Goal: Task Accomplishment & Management: Complete application form

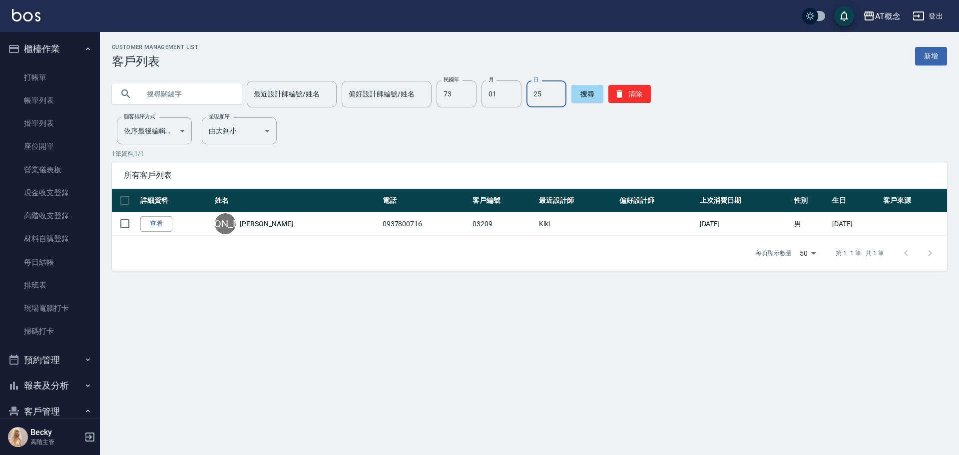
scroll to position [100, 0]
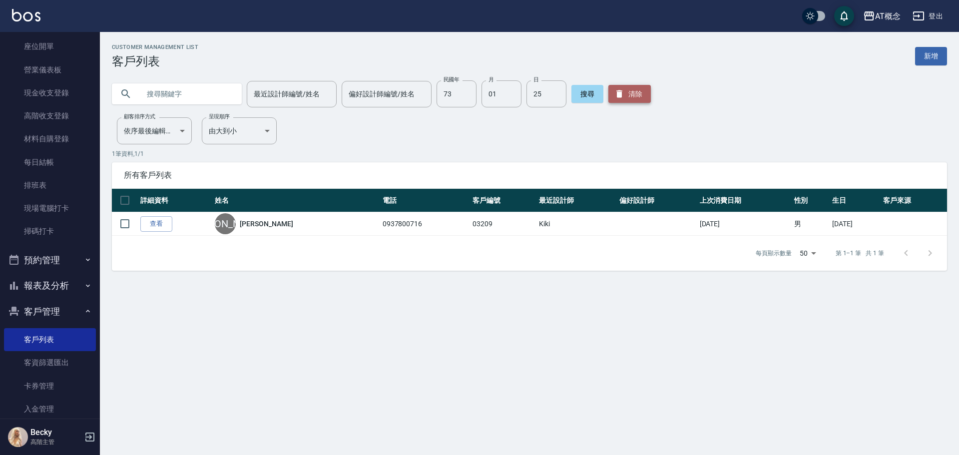
click at [633, 95] on button "清除" at bounding box center [629, 94] width 42 height 18
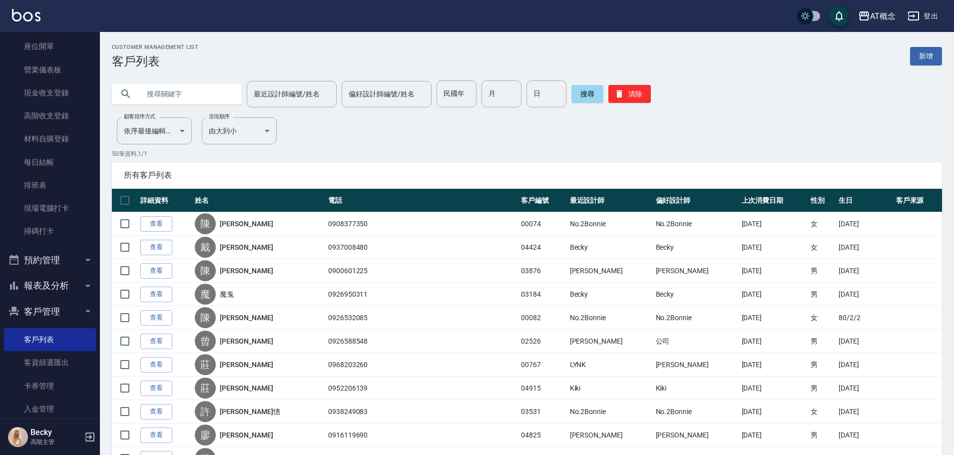
click at [185, 98] on input "text" at bounding box center [187, 93] width 94 height 27
type input "[PERSON_NAME]"
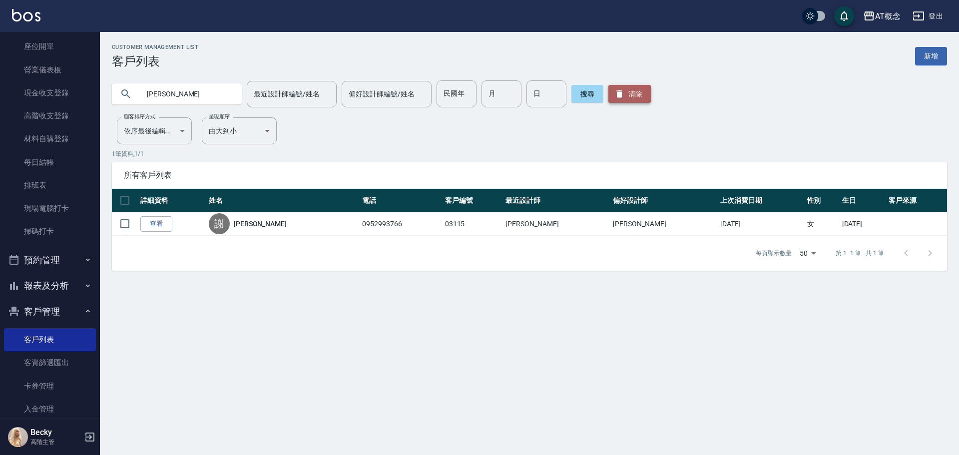
click at [621, 95] on button "清除" at bounding box center [629, 94] width 42 height 18
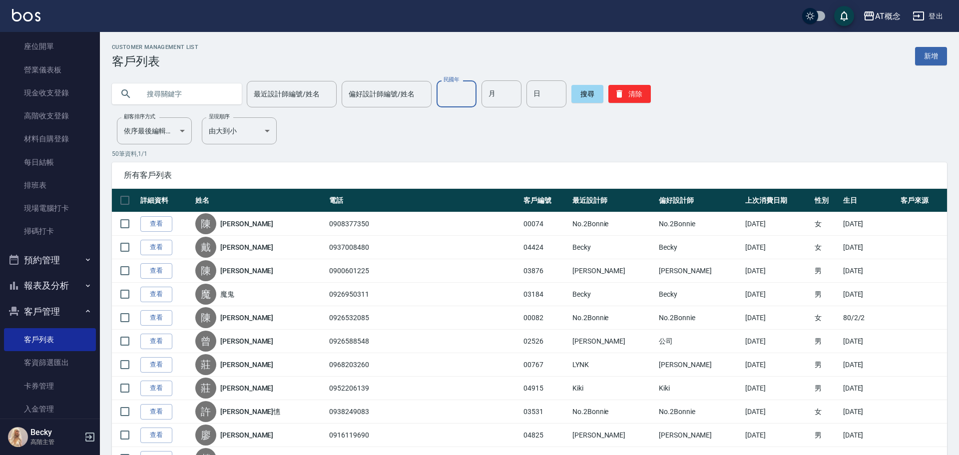
click at [454, 100] on input "民國年" at bounding box center [457, 93] width 40 height 27
type input "86"
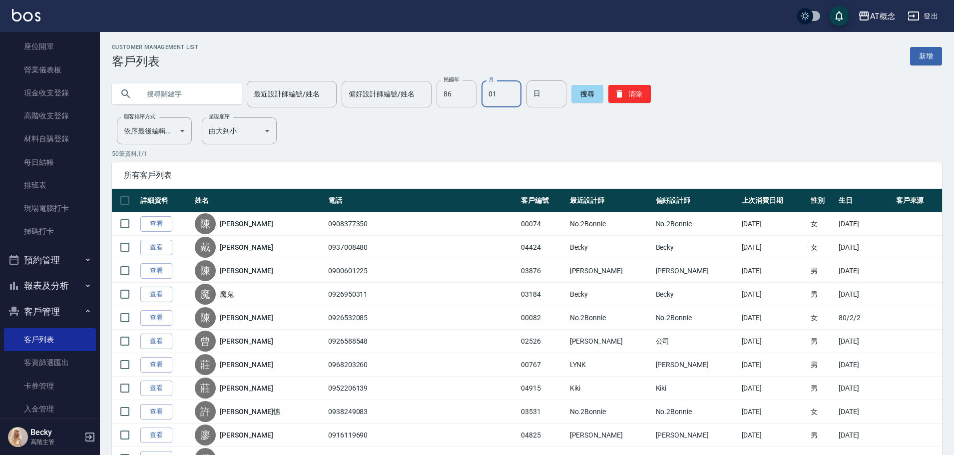
type input "01"
type input "12"
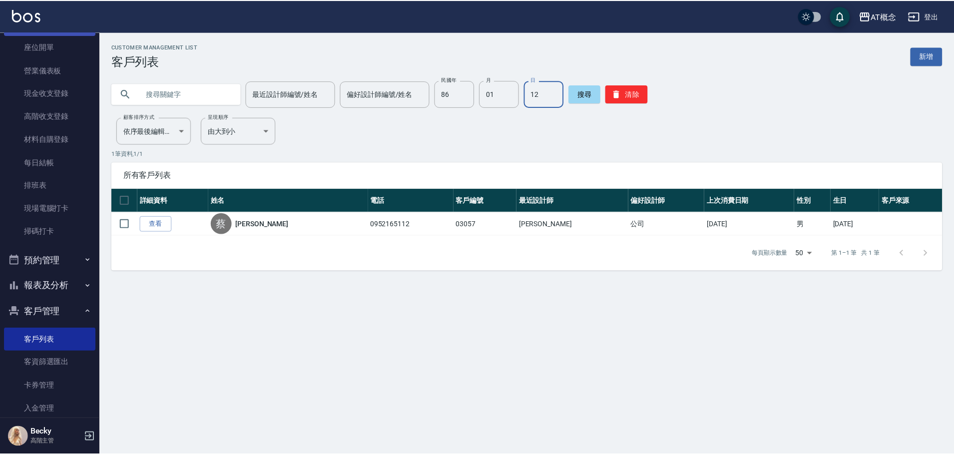
scroll to position [0, 0]
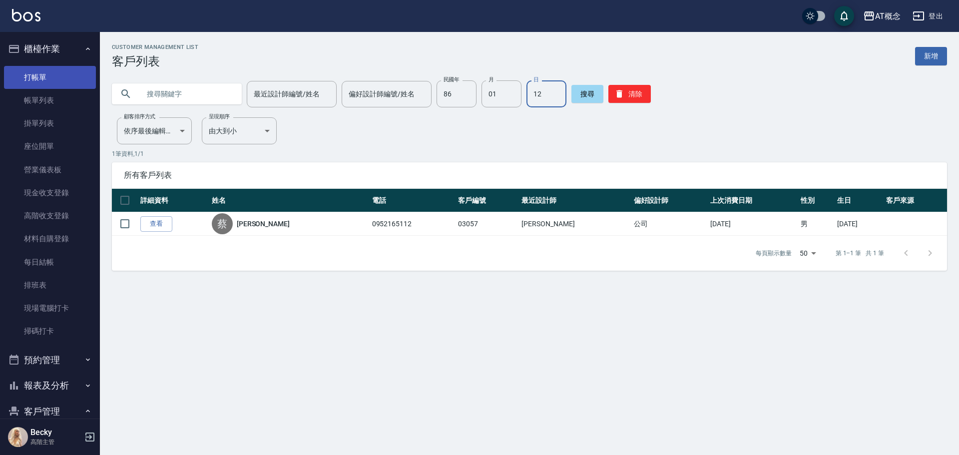
click at [41, 84] on link "打帳單" at bounding box center [50, 77] width 92 height 23
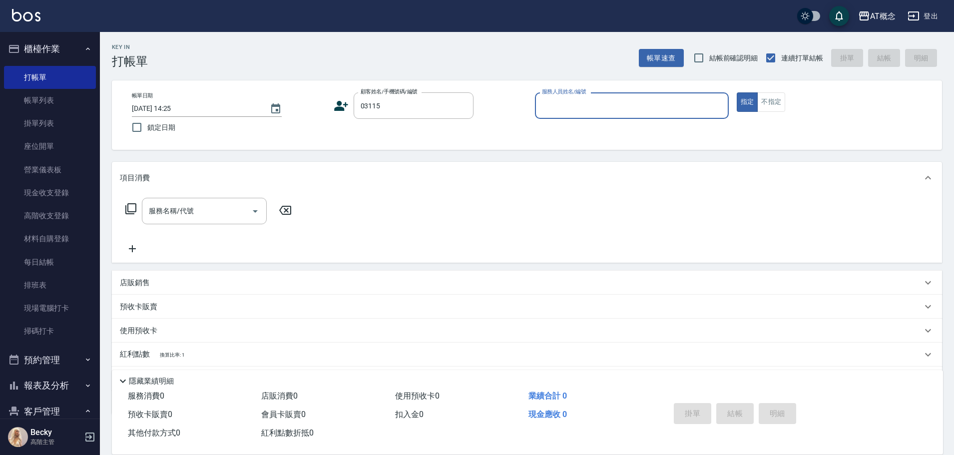
type input "[PERSON_NAME]/0952993766/03115"
type input "Anson-3"
click at [737, 92] on button "指定" at bounding box center [747, 101] width 21 height 19
type button "true"
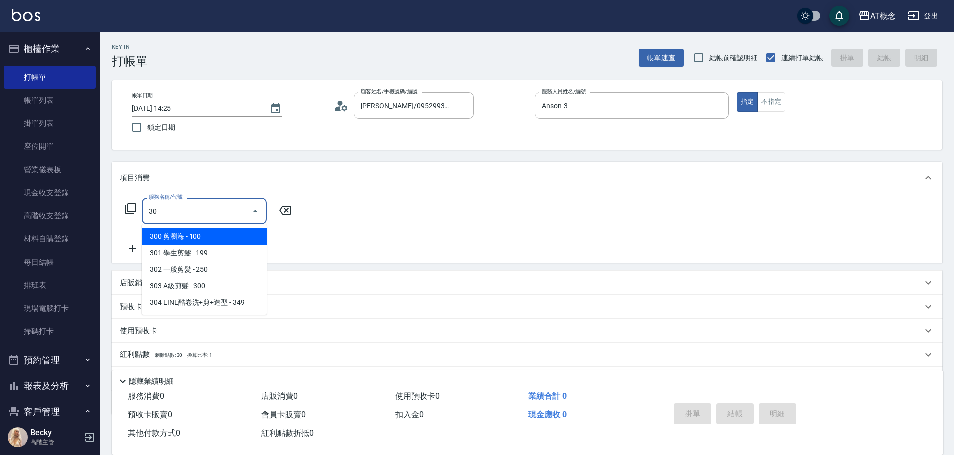
type input "303"
type input "30"
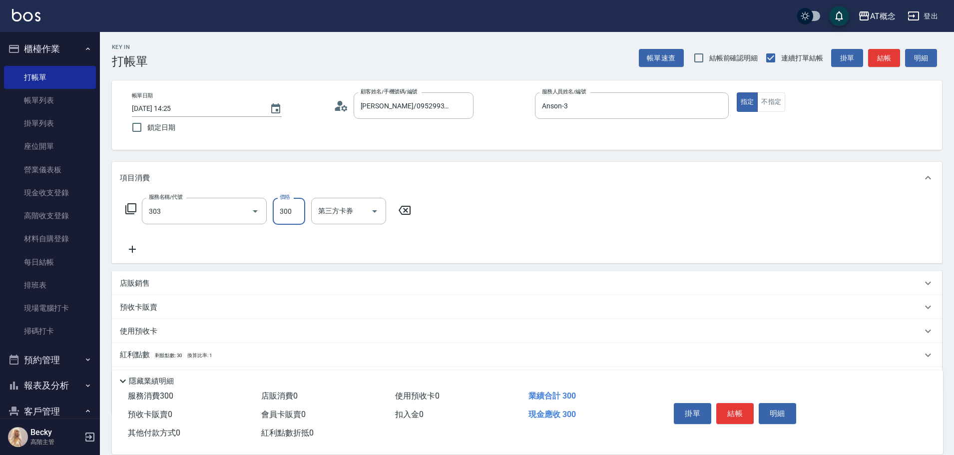
type input "303 A級剪髮(303)"
type input "0"
type input "35"
type input "30"
type input "350"
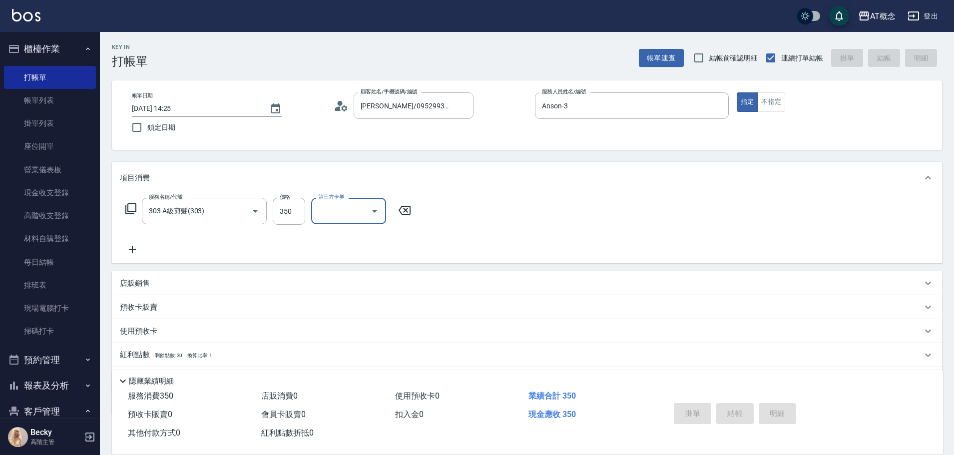
type input "[DATE] 14:26"
type input "0"
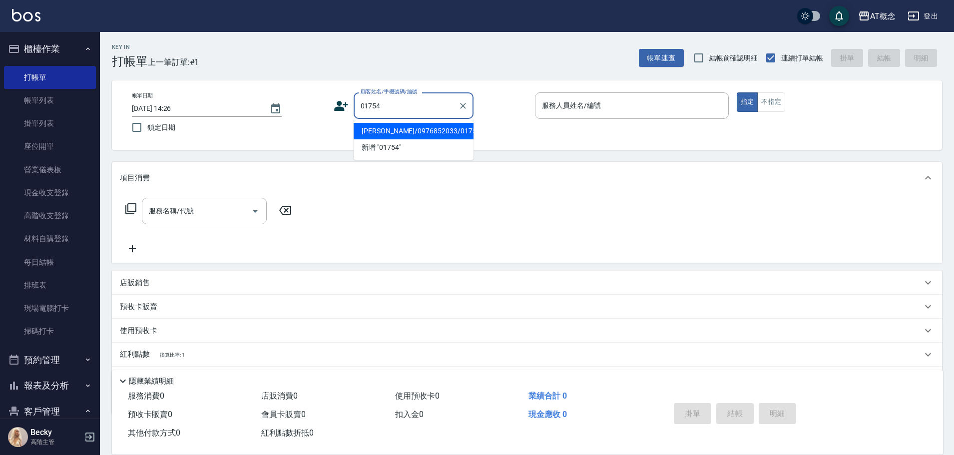
type input "[PERSON_NAME]/0976852033/01754"
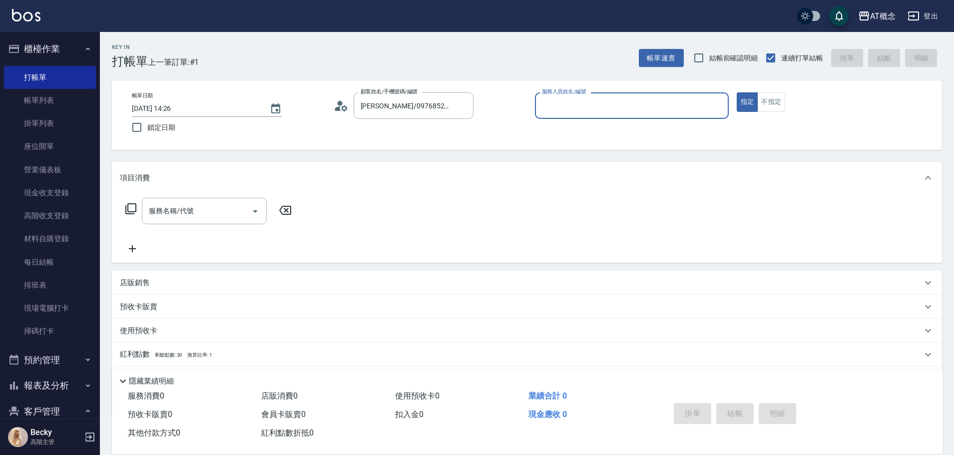
type input "Anson-3"
click at [737, 92] on button "指定" at bounding box center [747, 101] width 21 height 19
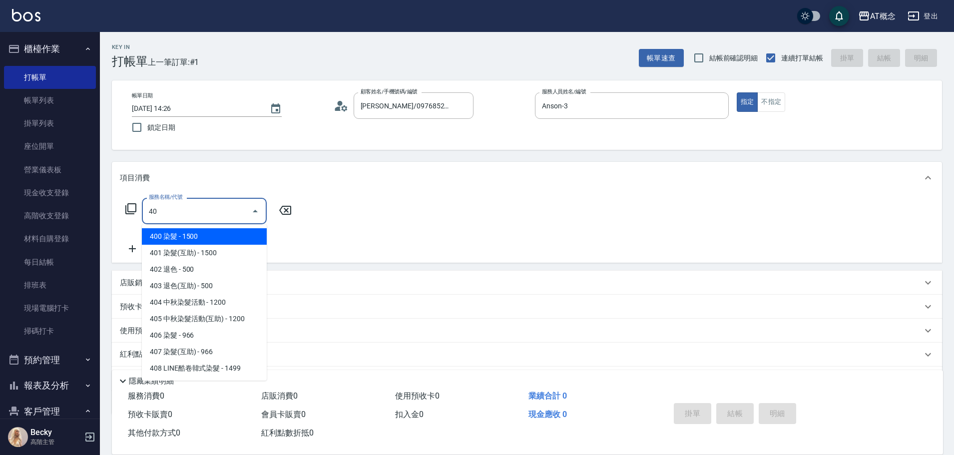
type input "400"
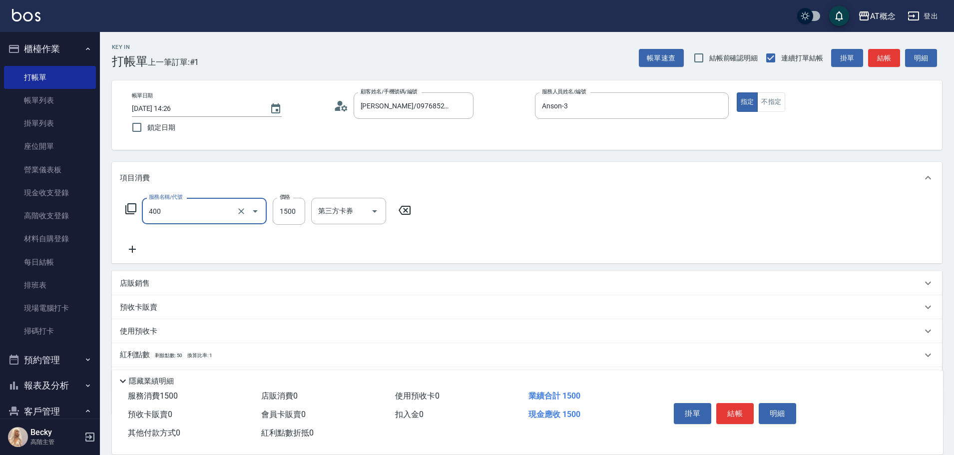
type input "150"
type input "1"
type input "0"
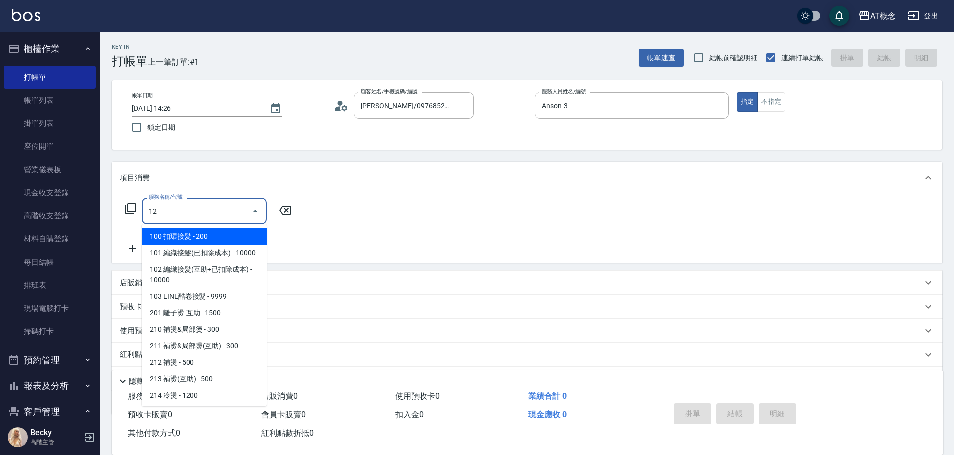
type input "1"
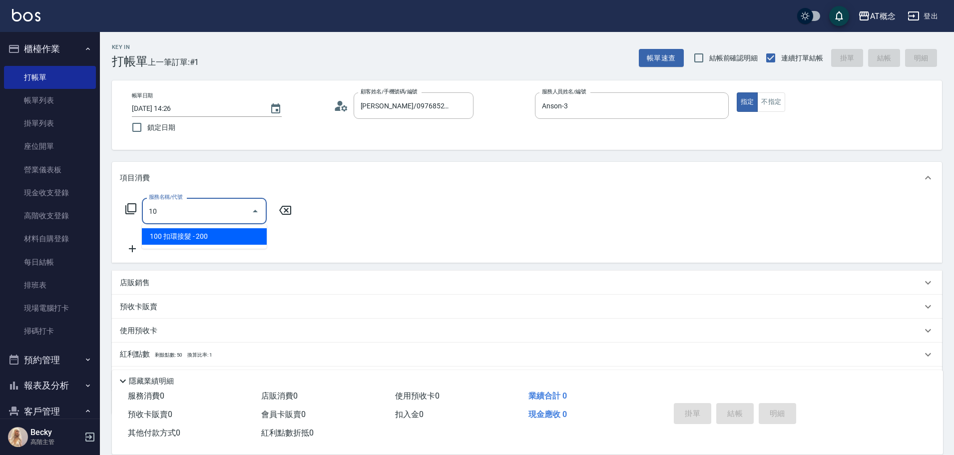
type input "1"
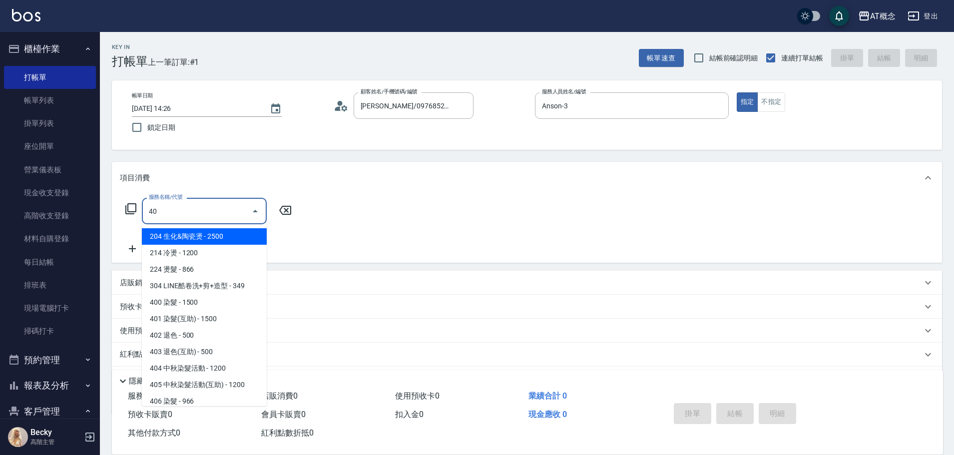
type input "400"
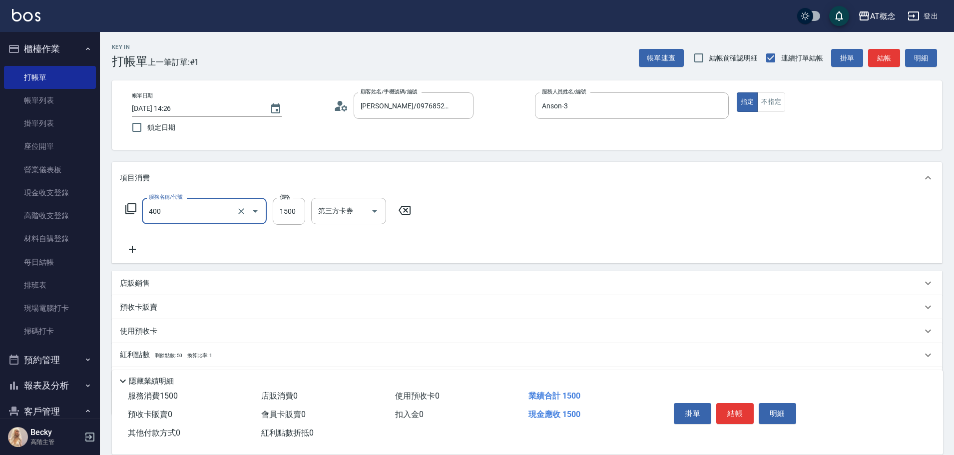
type input "150"
type input "400 染髮(400)"
type input "0"
type input "12"
type input "10"
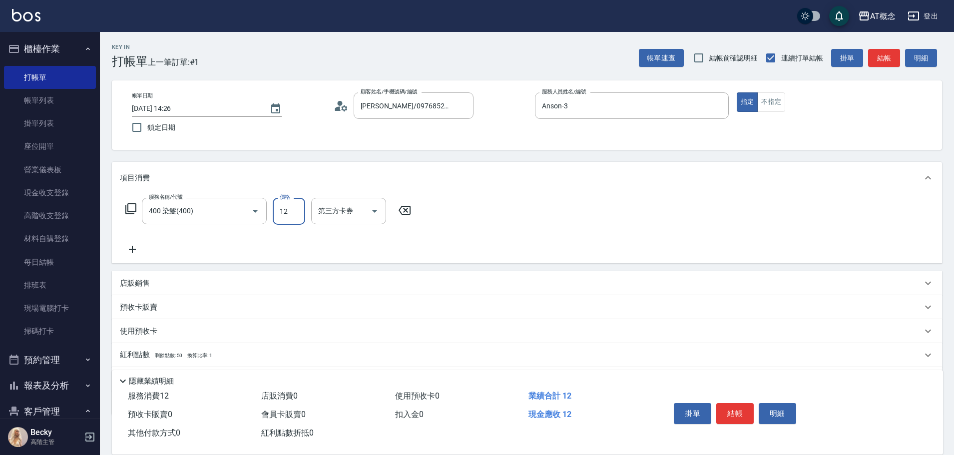
type input "125"
type input "120"
type input "1250"
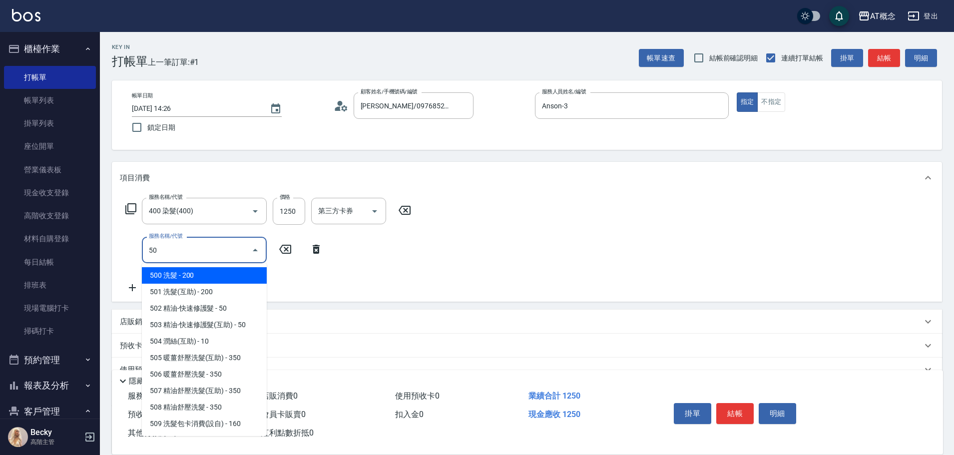
type input "501"
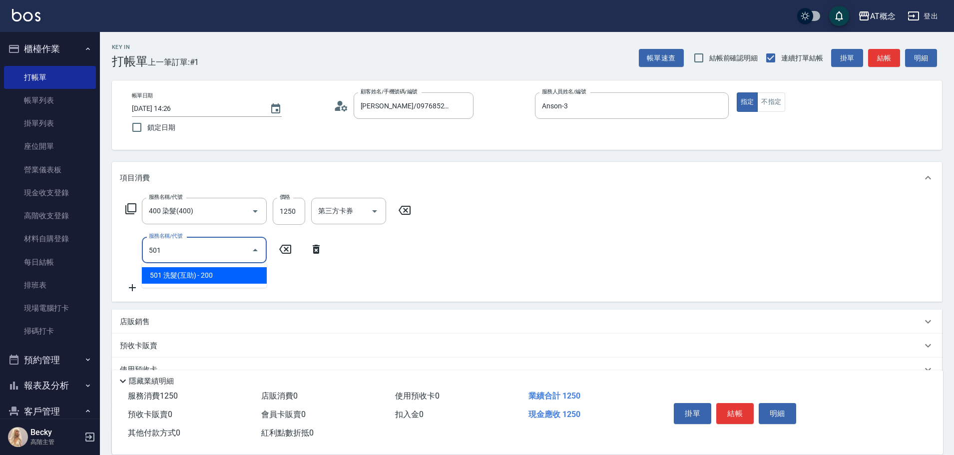
type input "140"
type input "501 洗髮(互助)(501)"
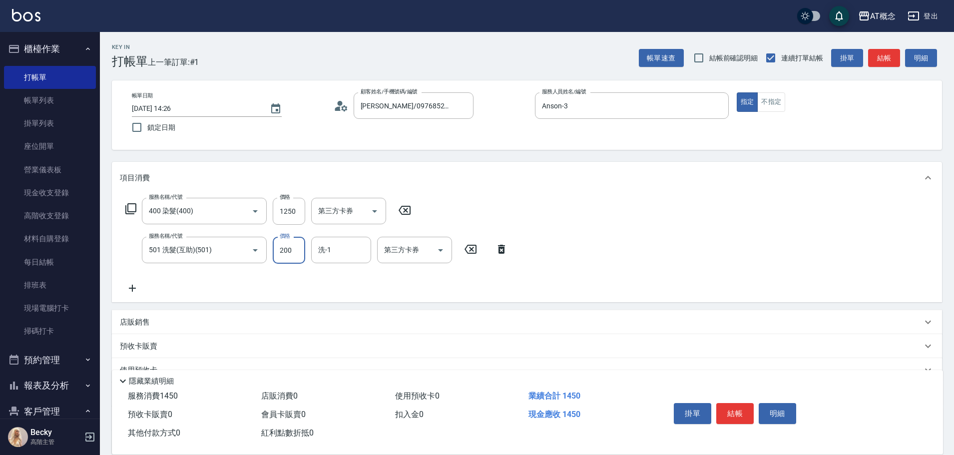
type input "120"
type input "250"
type input "150"
type input "250"
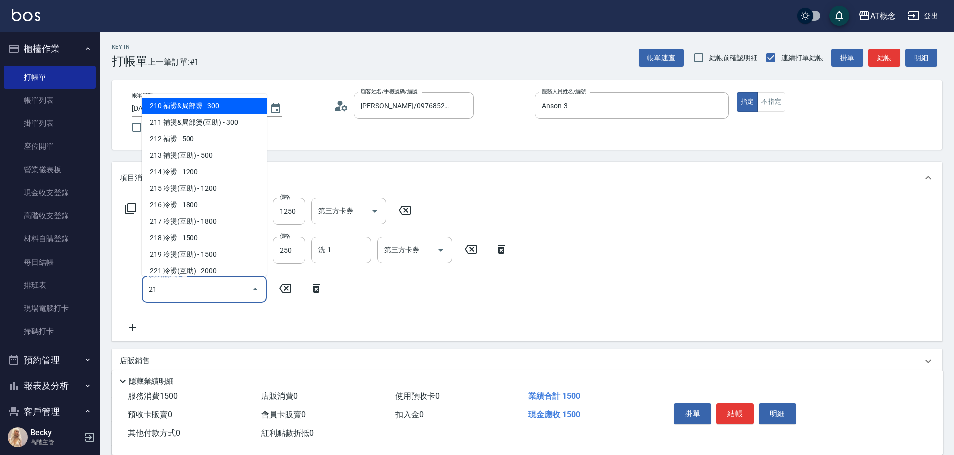
type input "216"
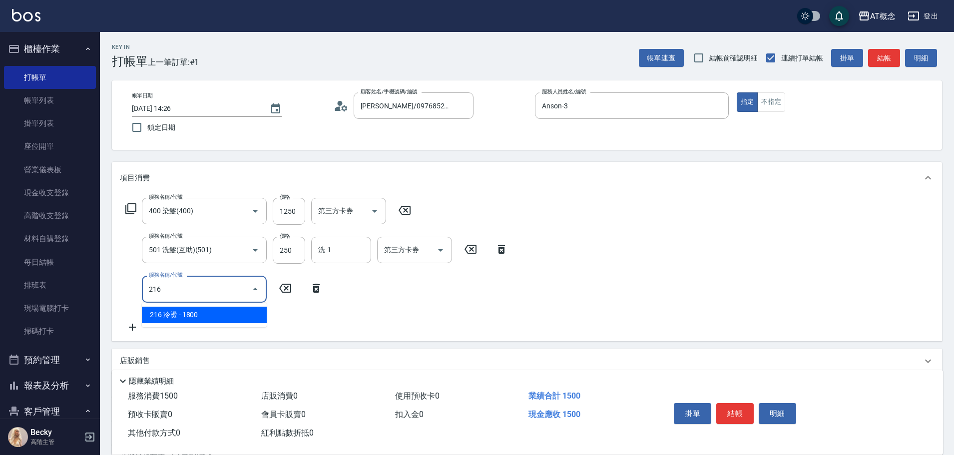
type input "330"
type input "216 冷燙(216)"
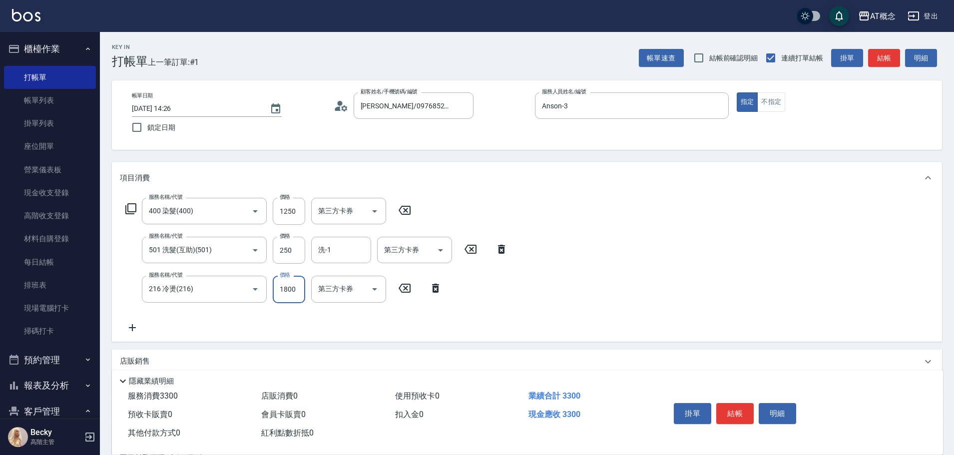
type input "150"
type input "21"
type input "170"
type input "210"
type input "360"
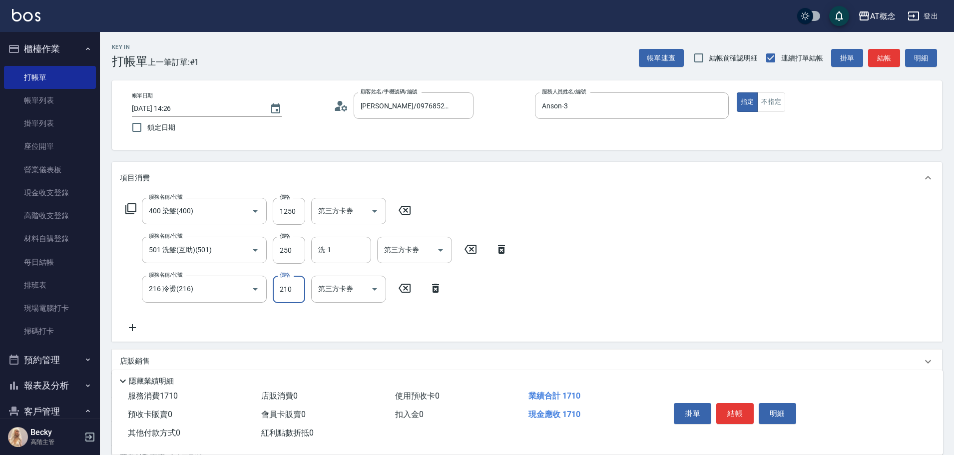
type input "2100"
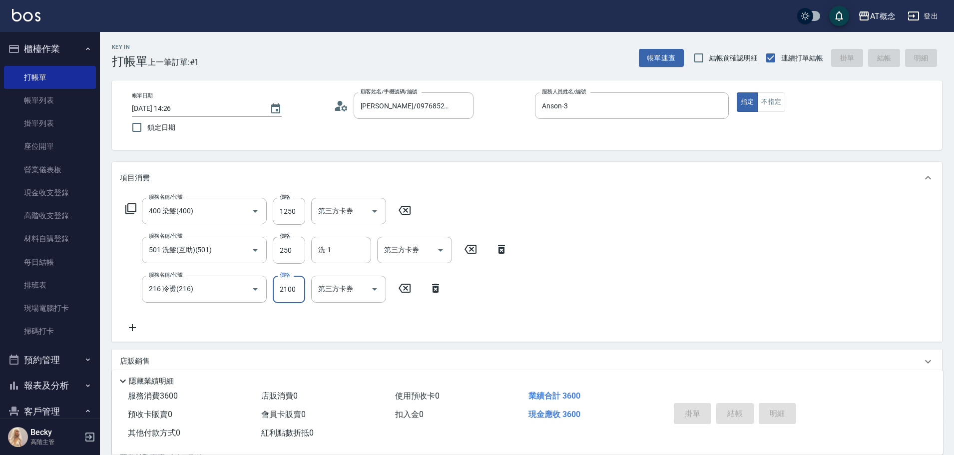
type input "[DATE] 14:27"
type input "0"
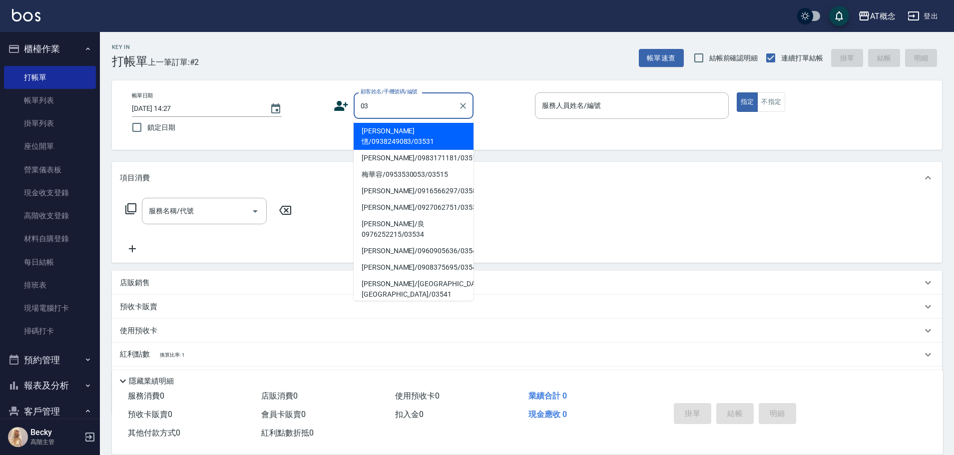
type input "0"
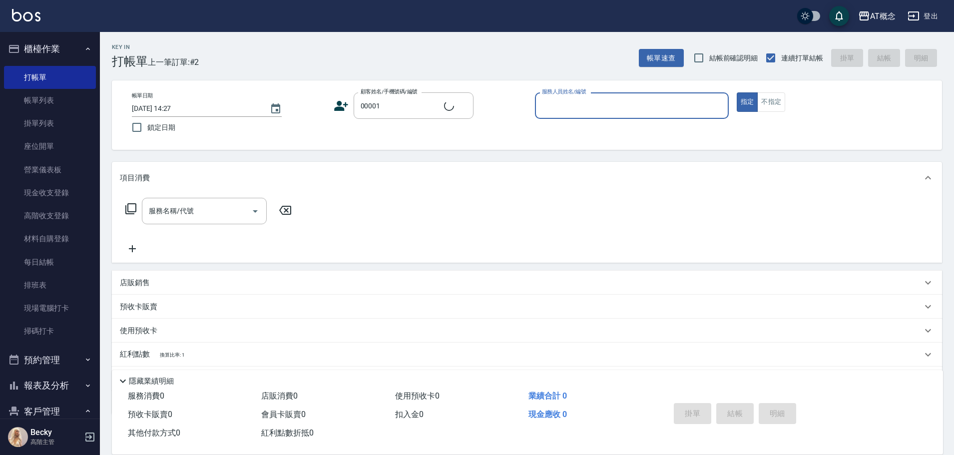
type input "公司/公司/00001"
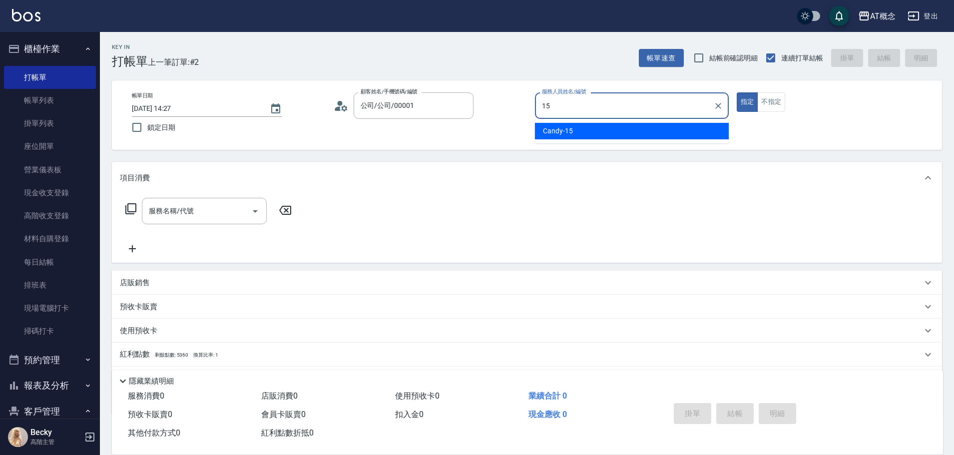
type input "Candy-15"
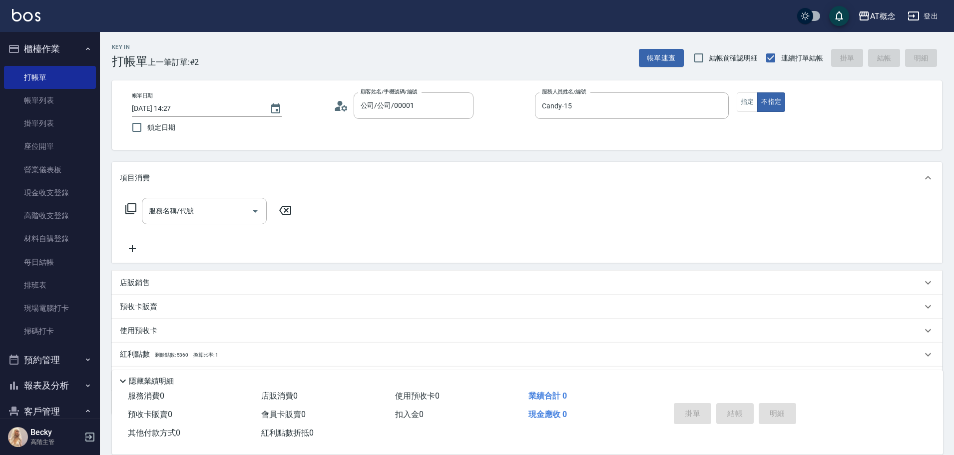
click at [131, 208] on icon at bounding box center [131, 209] width 12 height 12
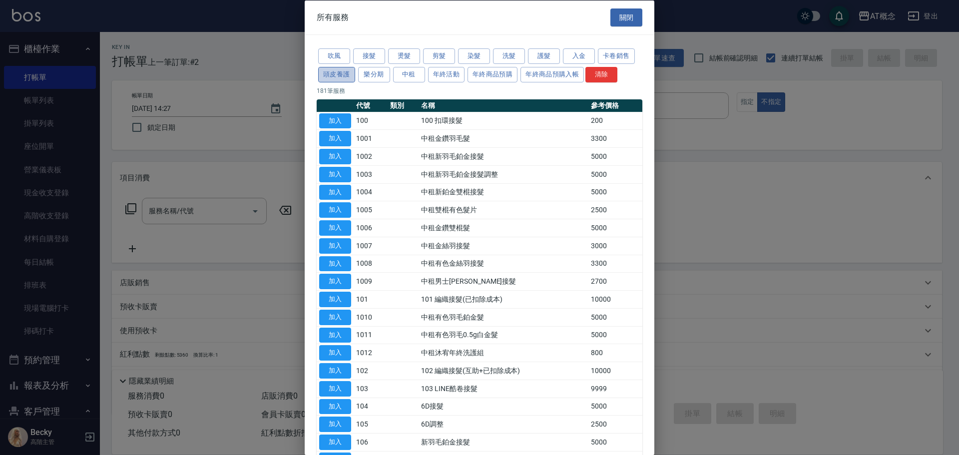
click at [341, 74] on button "頭皮養護" at bounding box center [336, 73] width 37 height 15
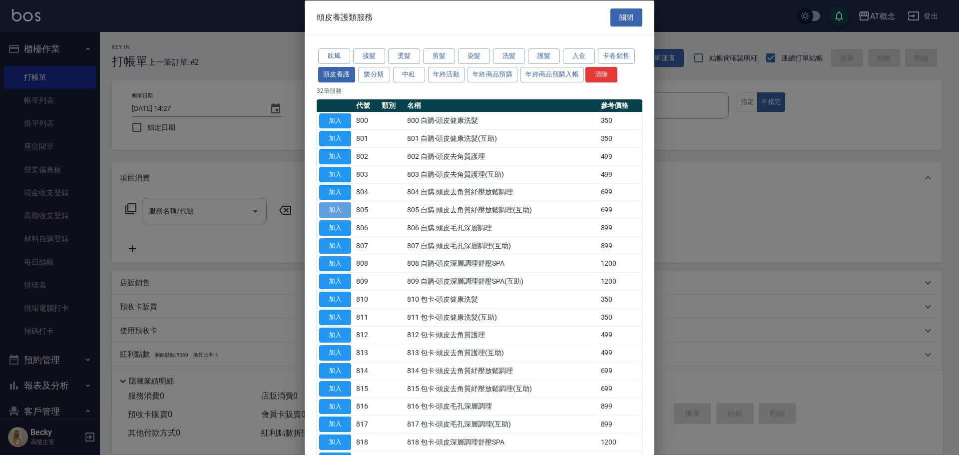
click at [331, 212] on button "加入" at bounding box center [335, 209] width 32 height 15
type input "805 自購-頭皮去角質紓壓放鬆調理(互助)(805)"
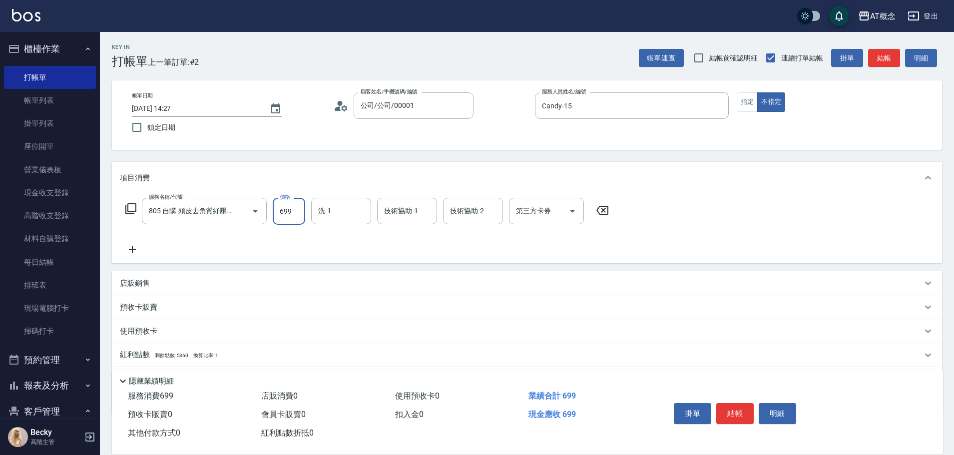
click at [283, 212] on input "699" at bounding box center [289, 211] width 32 height 27
type input "0"
type input "72"
type input "70"
type input "720"
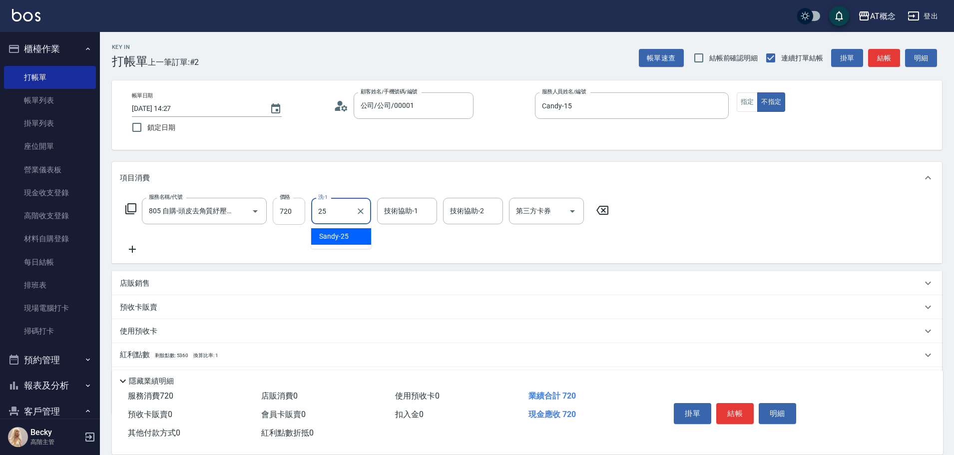
type input "Sandy-25"
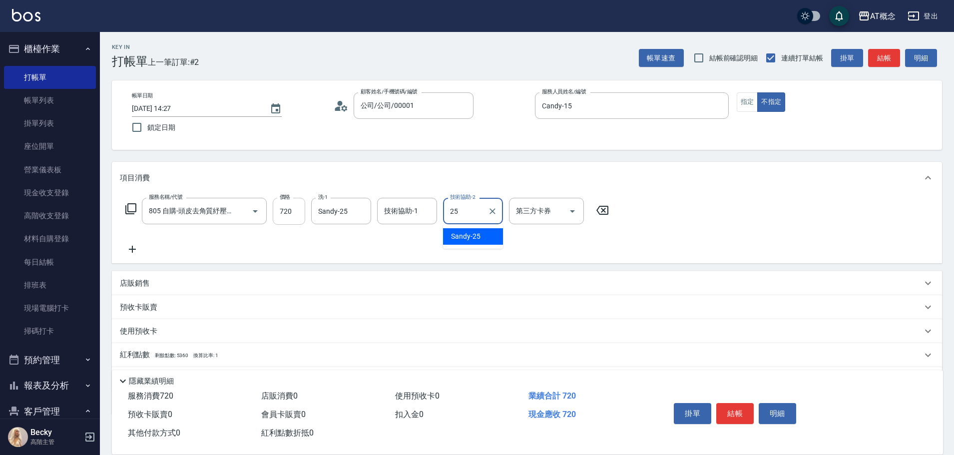
type input "Sandy-25"
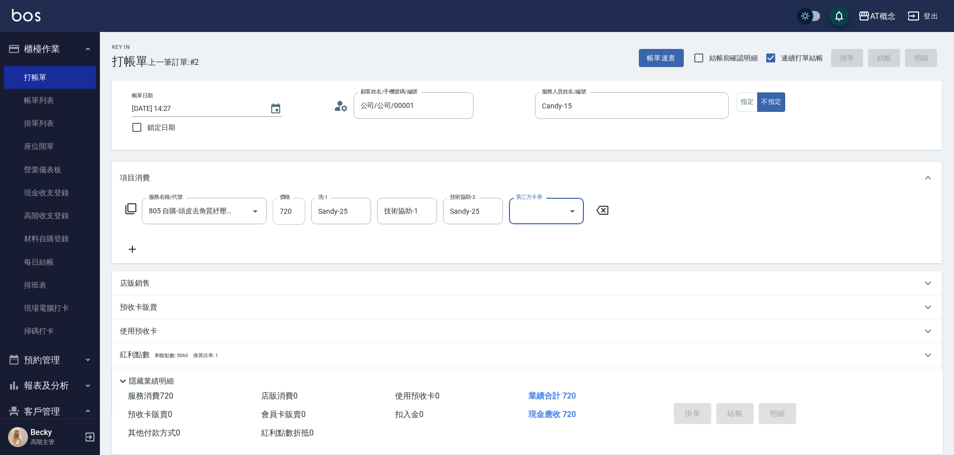
type input "[DATE] 14:28"
type input "0"
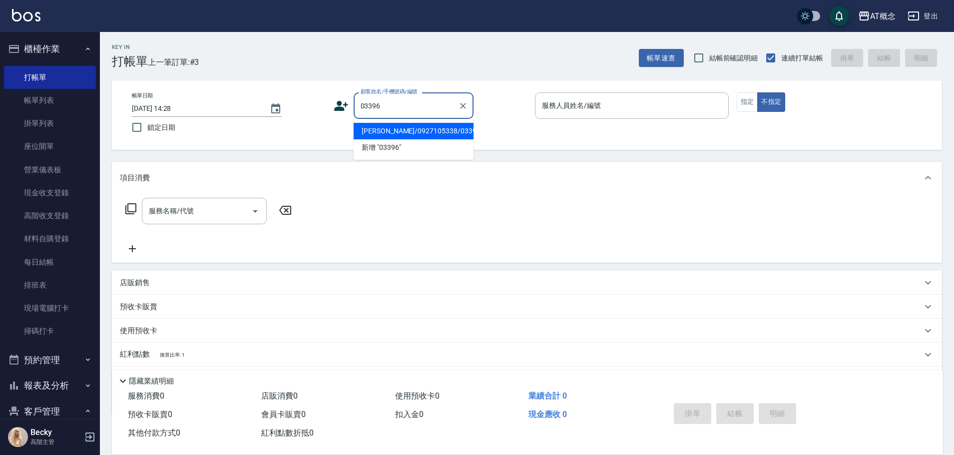
type input "[PERSON_NAME]/0927105338/03396"
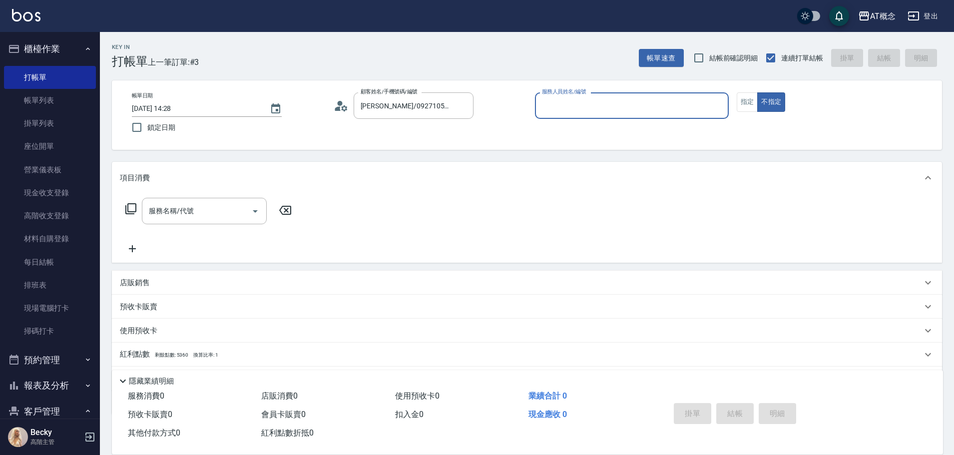
type input "Candy-15"
click at [757, 92] on button "不指定" at bounding box center [771, 101] width 28 height 19
type button "false"
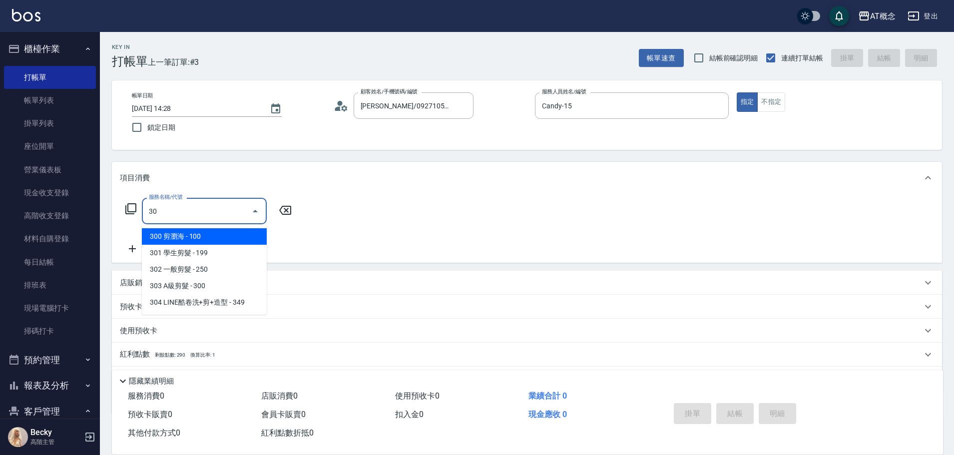
type input "303"
type input "30"
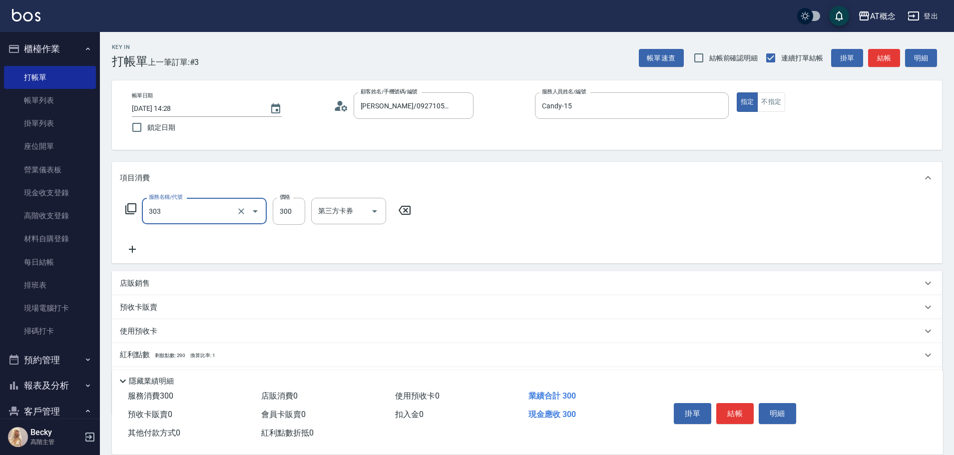
type input "303 A級剪髮(303)"
type input "0"
type input "40"
type input "400"
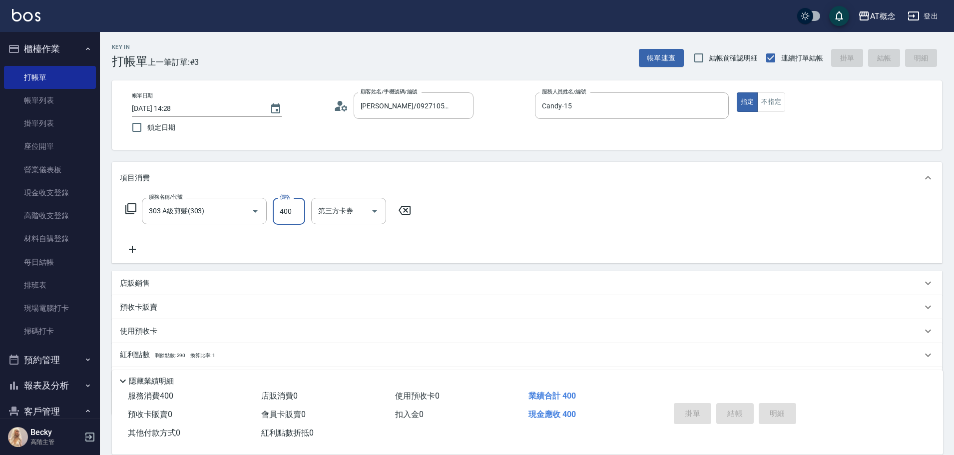
type input "[DATE] 14:29"
type input "0"
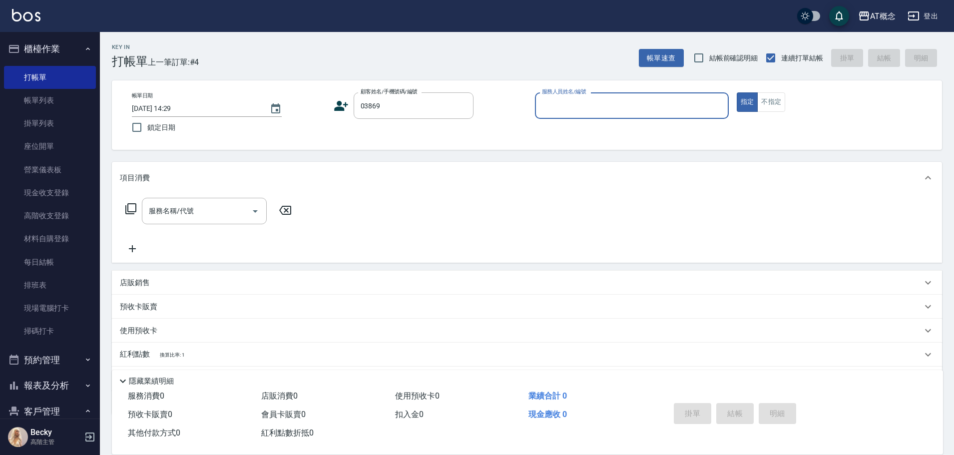
type input "[PERSON_NAME]/0935088065/03869"
click at [737, 92] on button "指定" at bounding box center [747, 101] width 21 height 19
type input "[PERSON_NAME]-2"
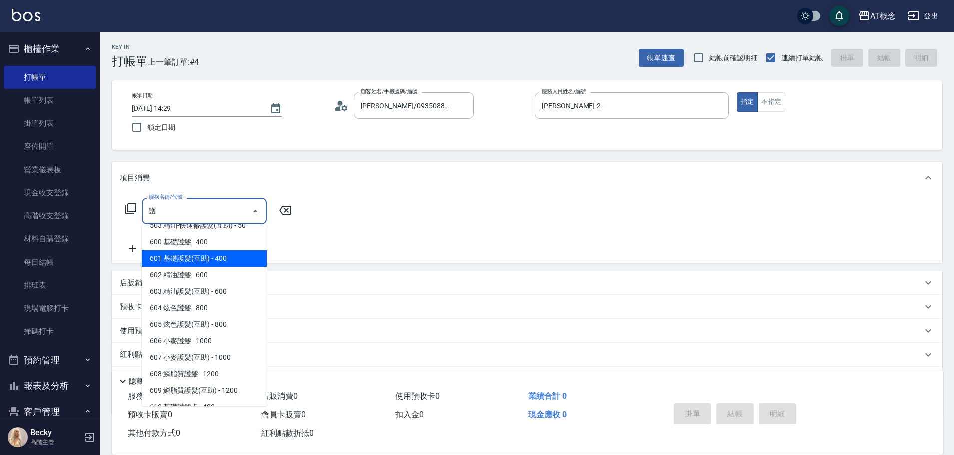
scroll to position [50, 0]
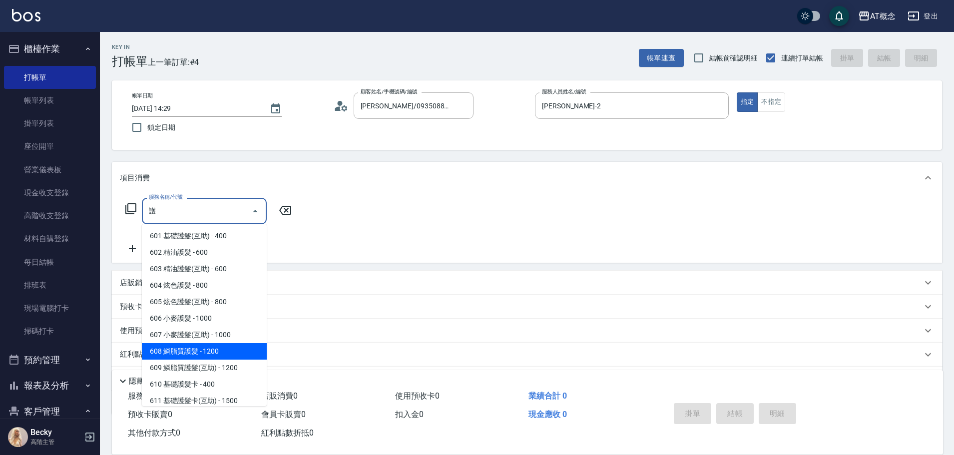
type input "608 鱗脂質護髮(608)"
type input "120"
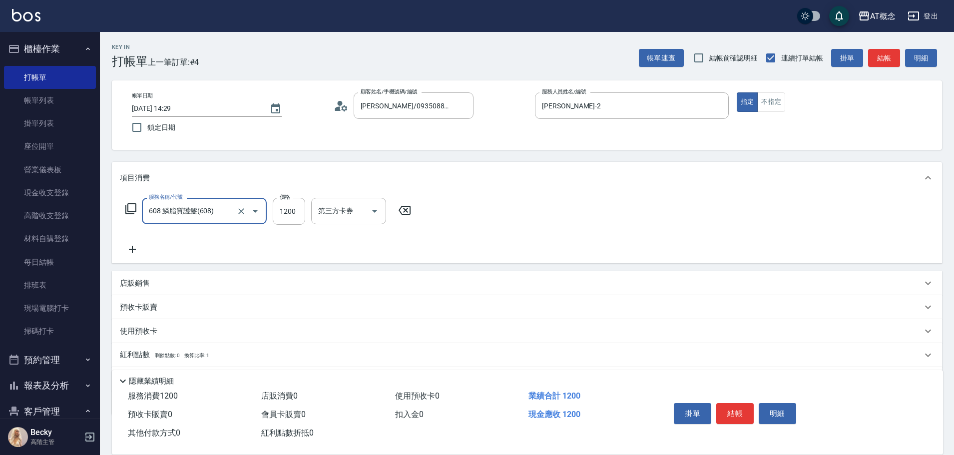
type input "608 鱗脂質護髮(608)"
type input "0"
type input "267"
type input "260"
type input "2670"
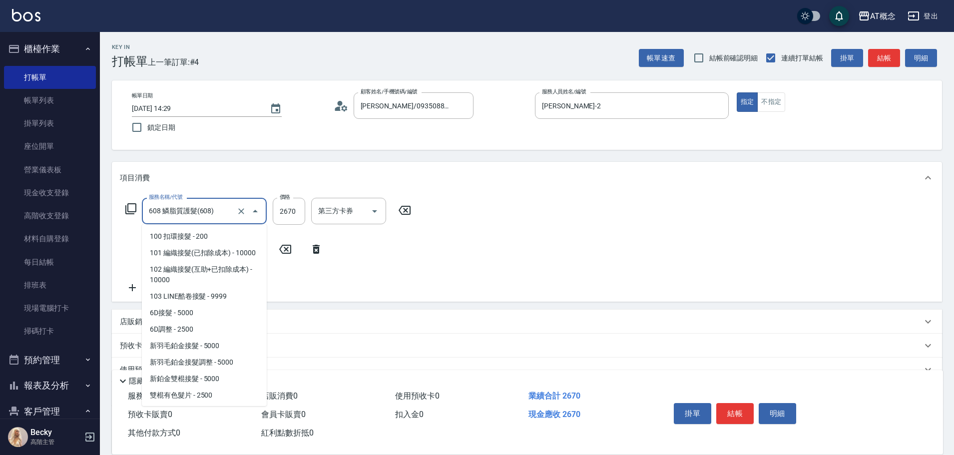
click at [216, 210] on input "608 鱗脂質護髮(608)" at bounding box center [190, 210] width 88 height 17
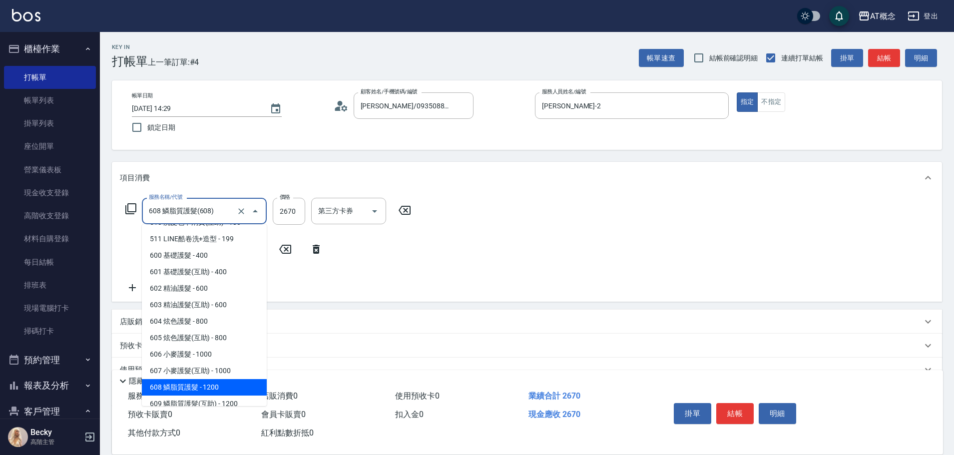
click at [216, 210] on input "608 鱗脂質護髮(608)" at bounding box center [190, 210] width 88 height 17
type input "6"
type input "0"
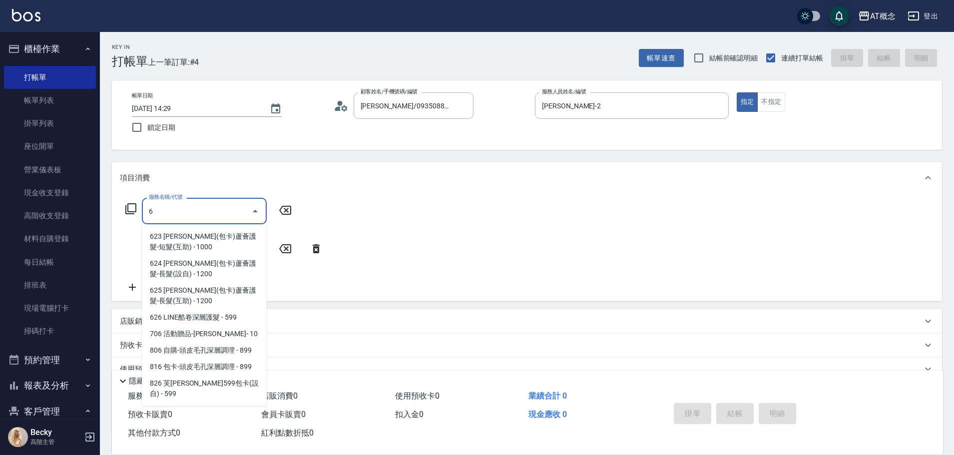
scroll to position [0, 0]
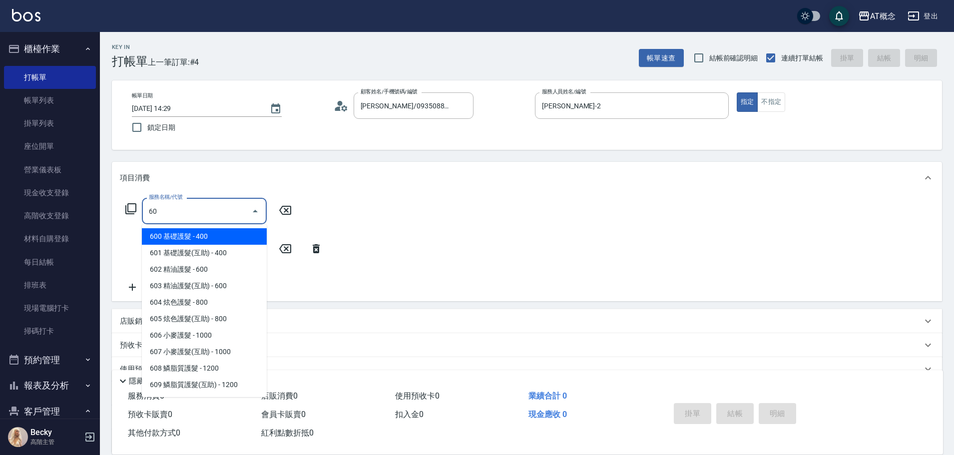
type input "609"
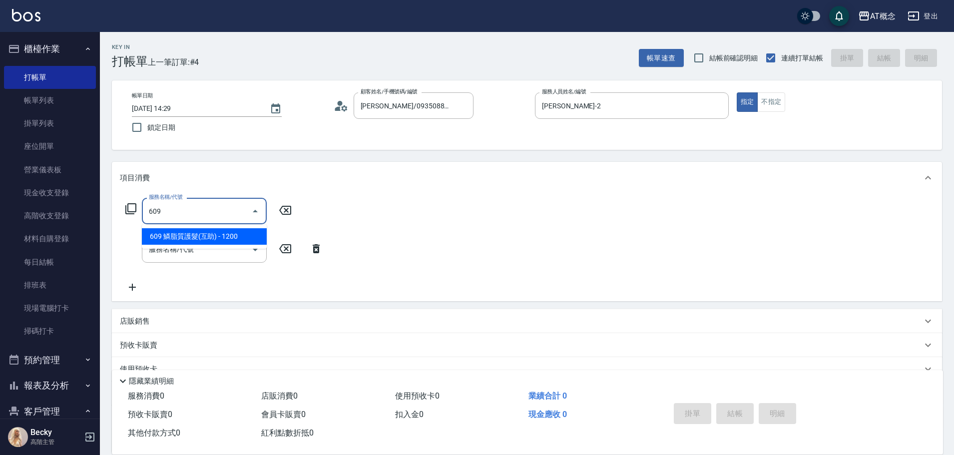
type input "120"
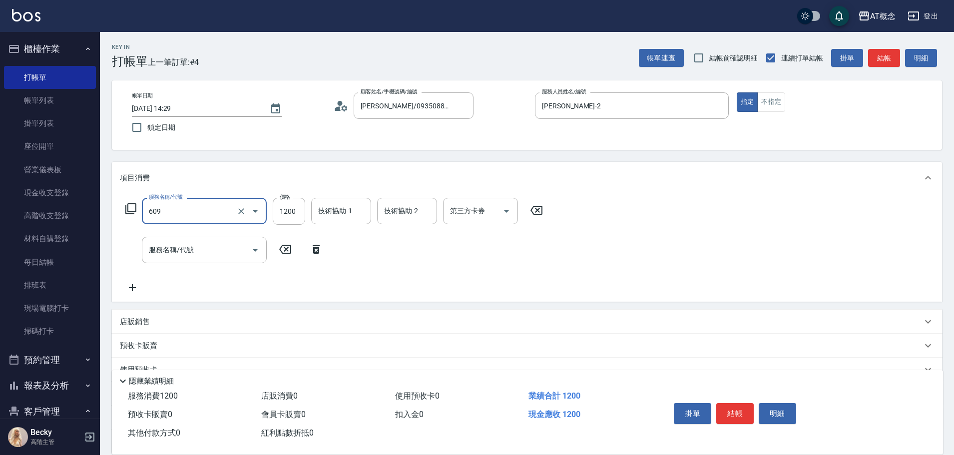
type input "609 鱗脂質護髮(互助)(609)"
type input "0"
type input "26"
type input "20"
type input "267"
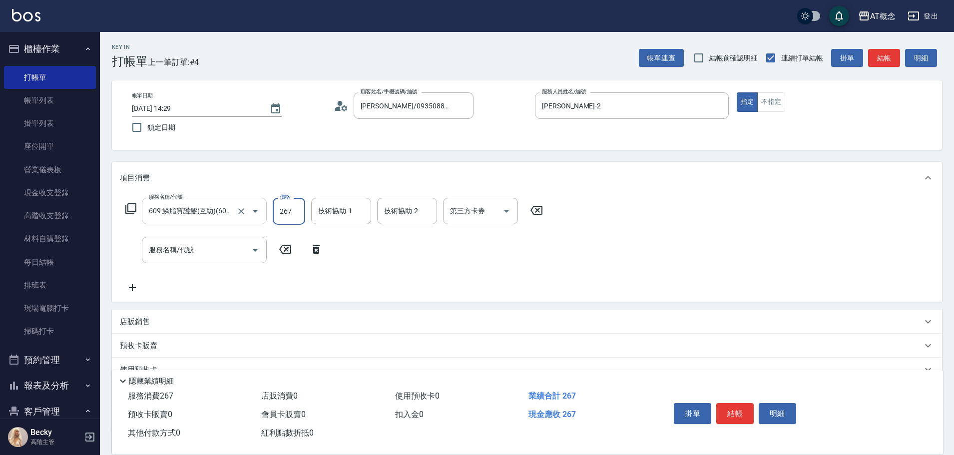
type input "260"
type input "2670"
type input "HOT-17"
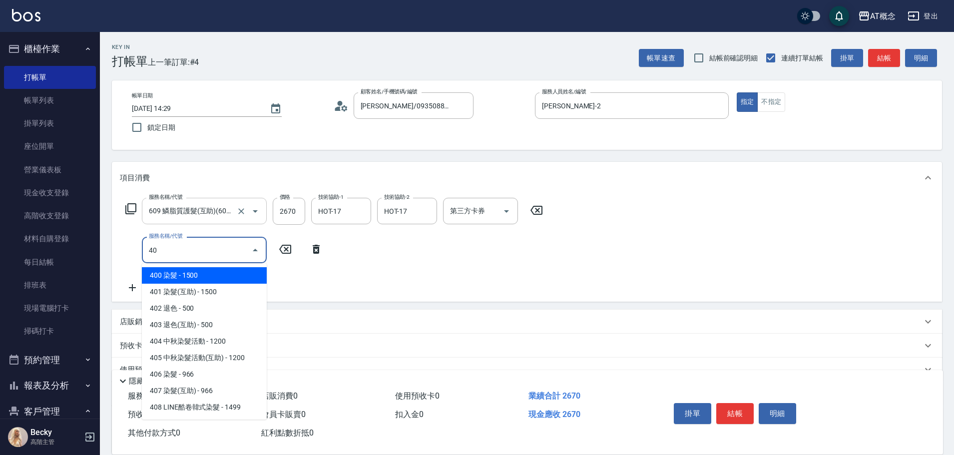
type input "401"
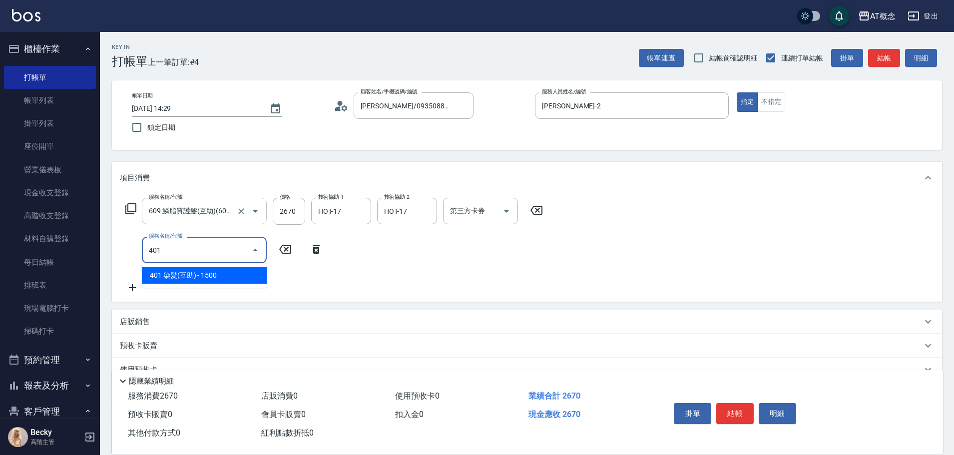
type input "410"
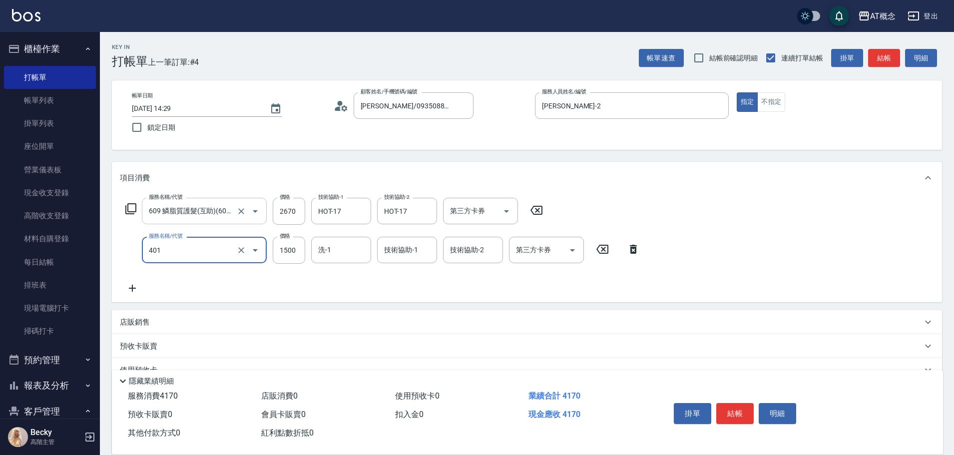
type input "401 染髮(互助)(401)"
type input "1"
type input "260"
type input "180"
type input "280"
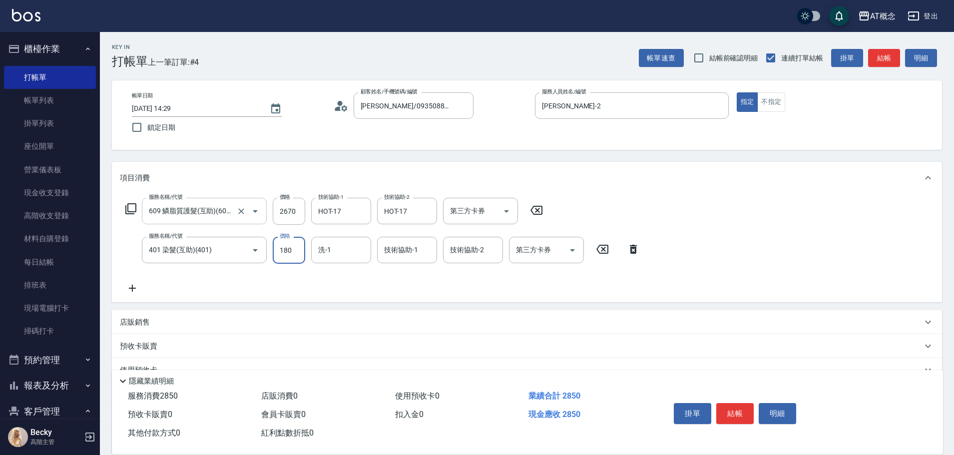
type input "1800"
type input "440"
type input "1800"
type input "HOT-17"
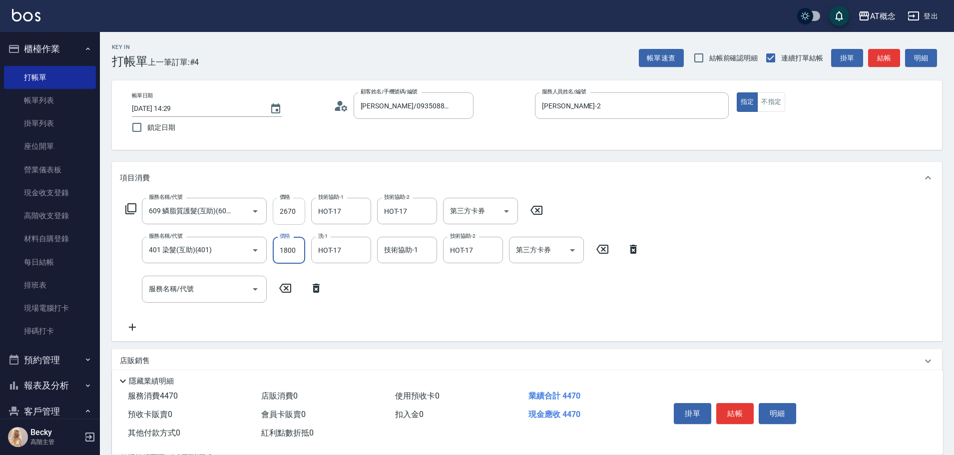
click at [292, 208] on input "2670" at bounding box center [289, 211] width 32 height 27
type input "2"
type input "180"
type input "207"
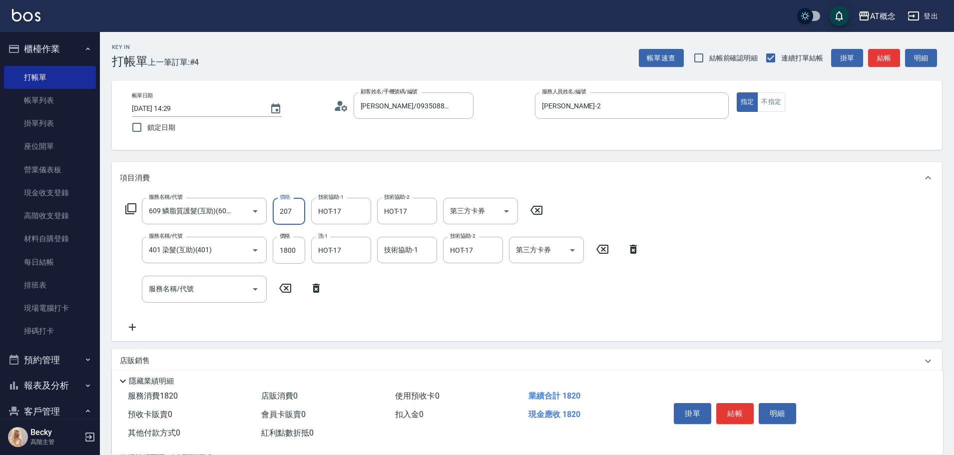
type input "200"
type input "2070"
type input "380"
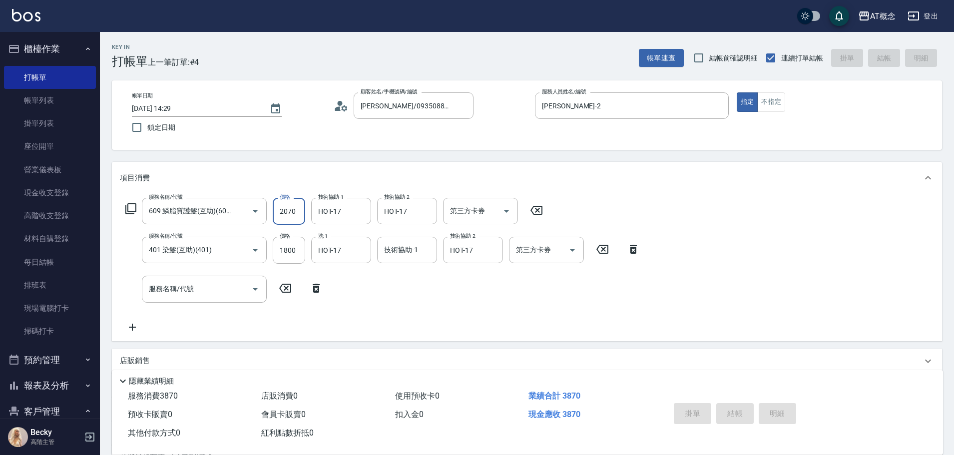
type input "[DATE] 14:31"
type input "0"
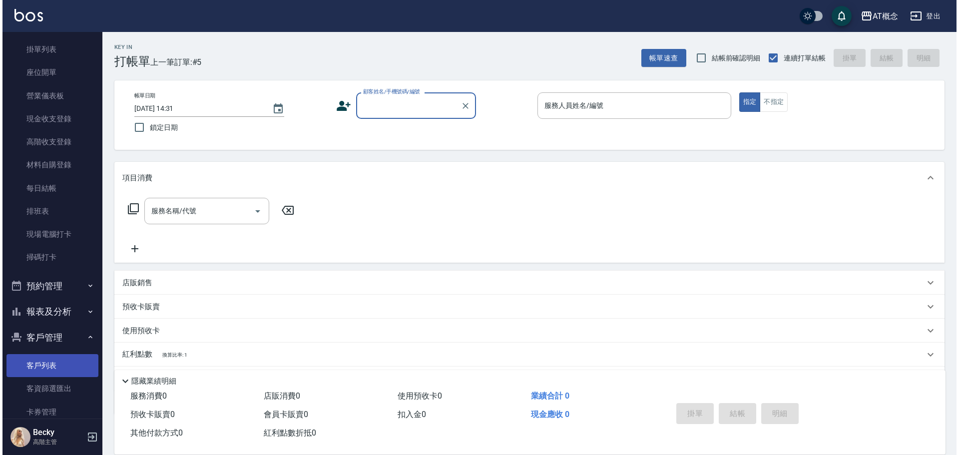
scroll to position [150, 0]
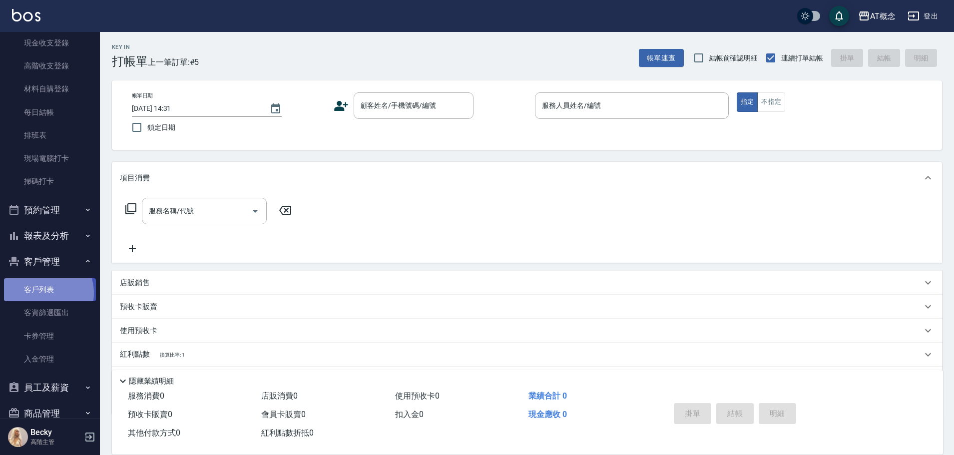
click at [42, 293] on link "客戶列表" at bounding box center [50, 289] width 92 height 23
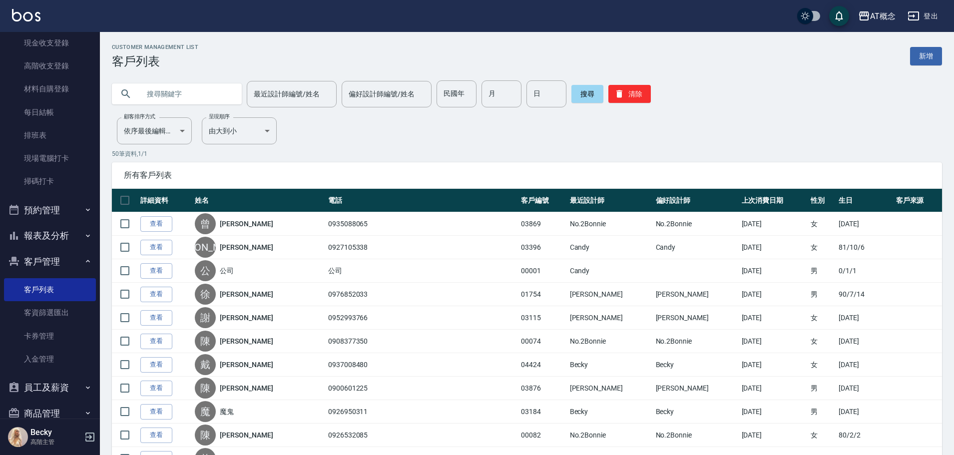
click at [192, 95] on input "text" at bounding box center [187, 93] width 94 height 27
type input "03512"
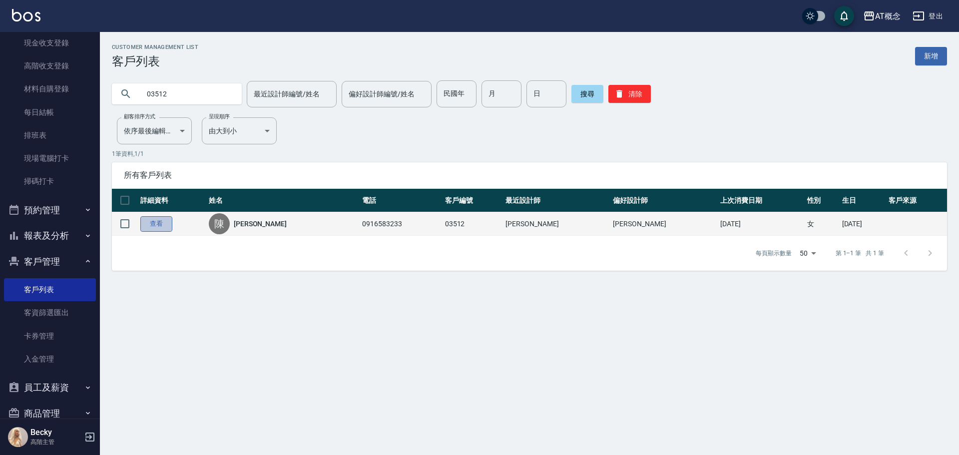
click at [164, 225] on link "查看" at bounding box center [156, 223] width 32 height 15
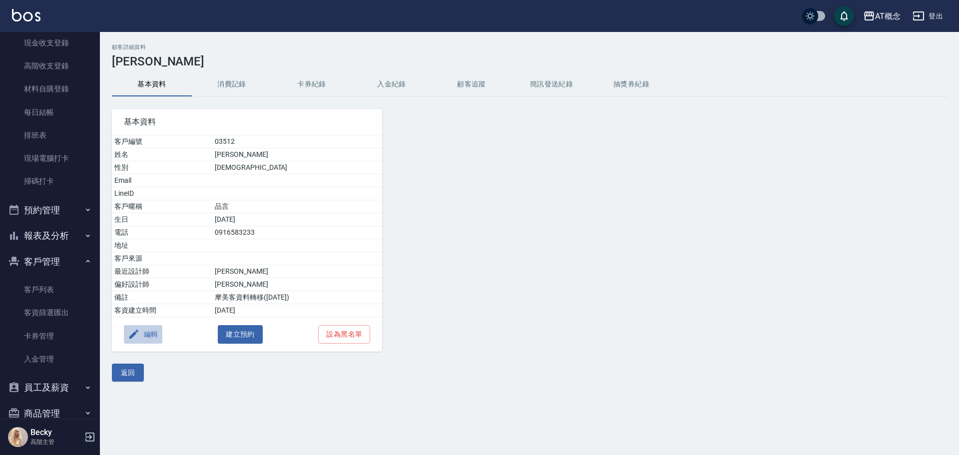
click at [151, 332] on button "編輯" at bounding box center [143, 334] width 38 height 18
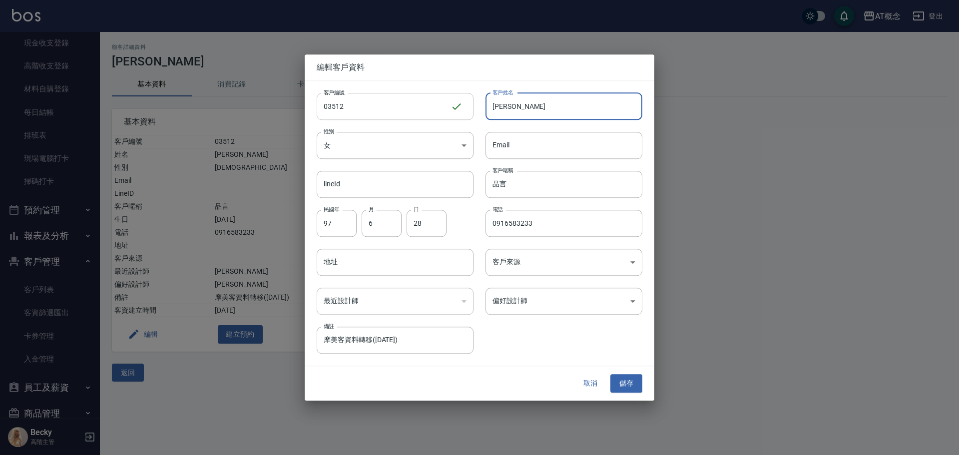
drag, startPoint x: 520, startPoint y: 111, endPoint x: 469, endPoint y: 112, distance: 51.0
click at [475, 112] on div "客戶姓名 [PERSON_NAME] 客戶姓名" at bounding box center [558, 100] width 169 height 39
type input "[PERSON_NAME]"
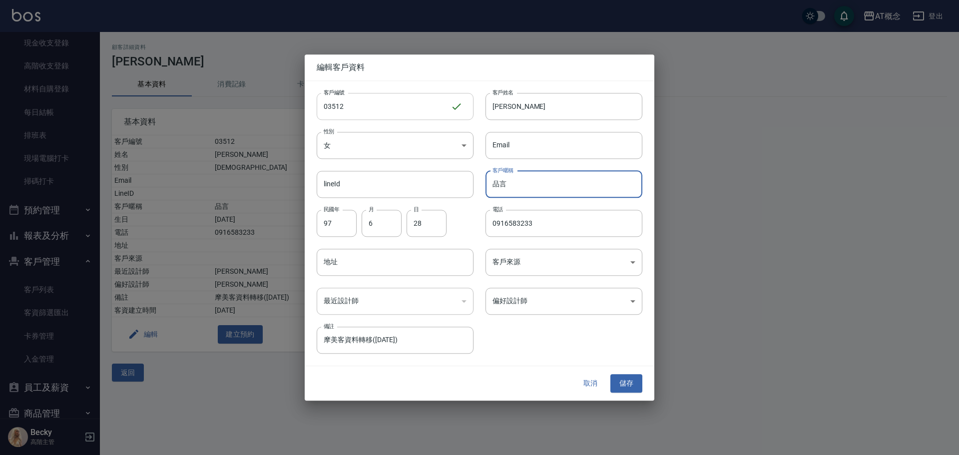
type input "品"
type input "68"
type input "03"
type input "10"
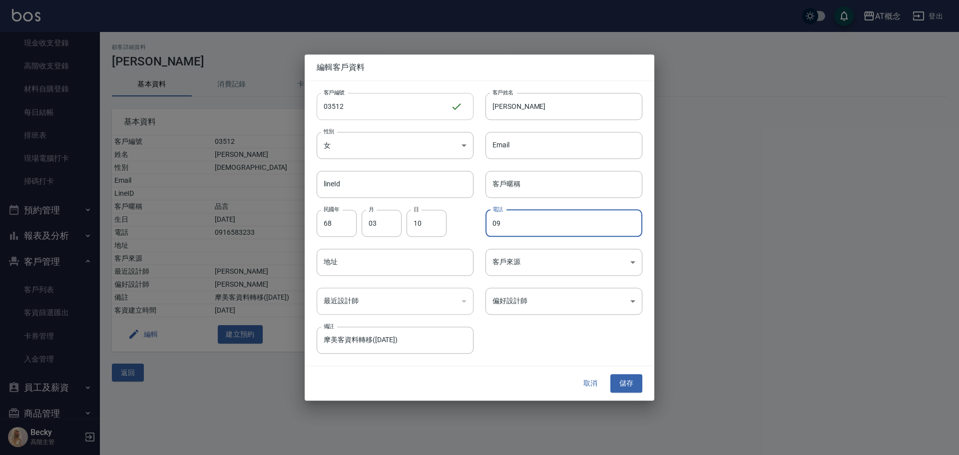
type input "0"
type input "0981107100"
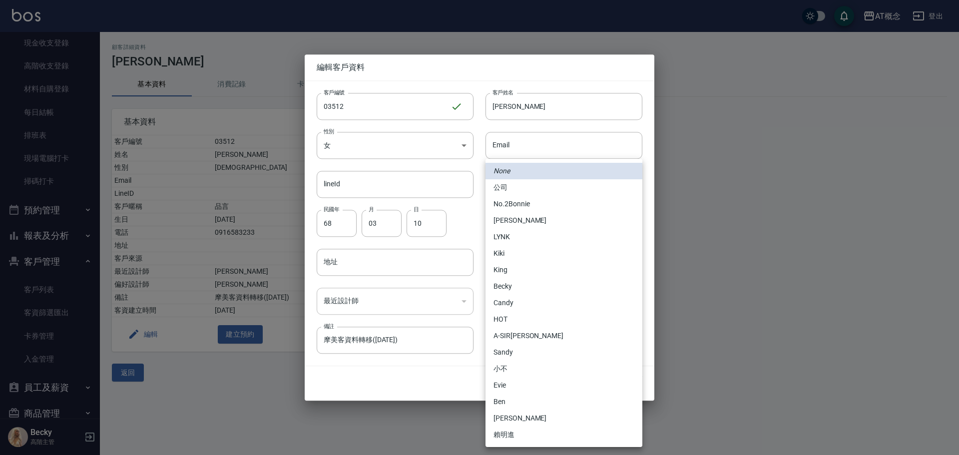
click at [543, 302] on body "AT概念 登出 櫃檯作業 打帳單 帳單列表 掛單列表 座位開單 營業儀表板 現金收支登錄 高階收支登錄 材料自購登錄 每日結帳 排班表 現場電腦打卡 掃碼打卡…" at bounding box center [479, 227] width 959 height 455
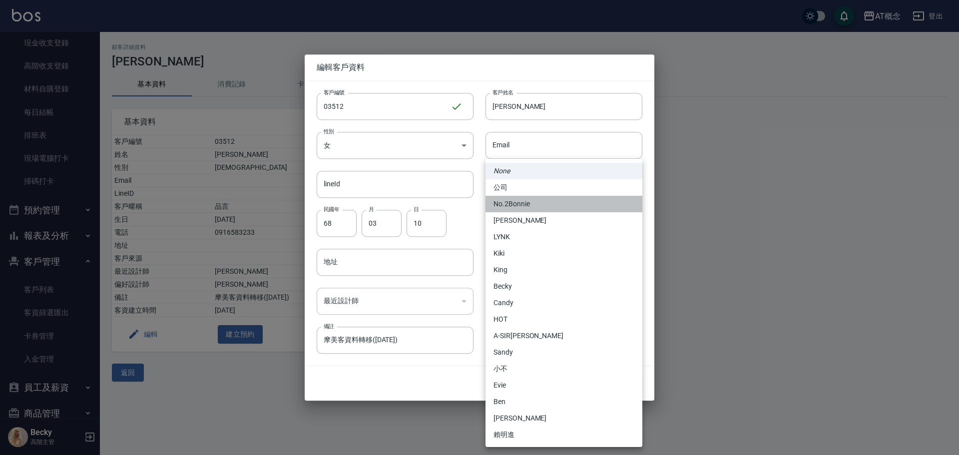
click at [515, 201] on li "No.2Bonnie" at bounding box center [564, 204] width 157 height 16
type input "20abcae0-810e-448a-b26a-bcbab897de4d"
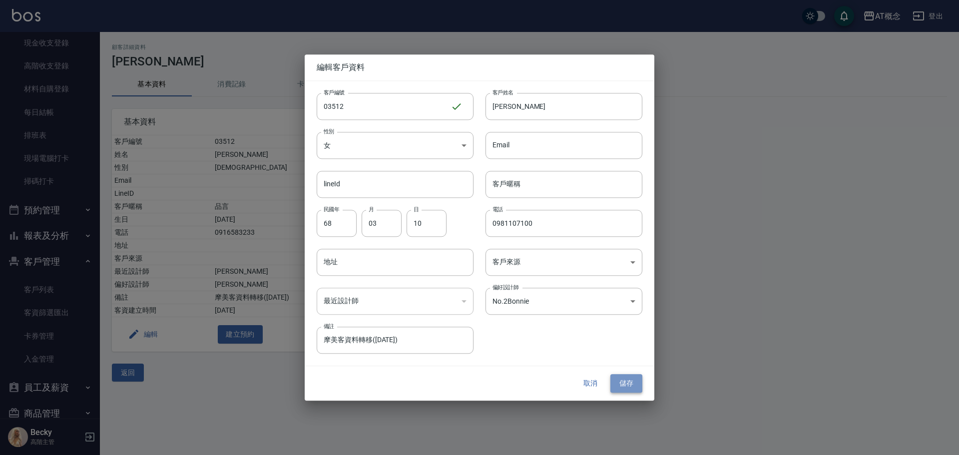
click at [626, 378] on button "儲存" at bounding box center [626, 384] width 32 height 18
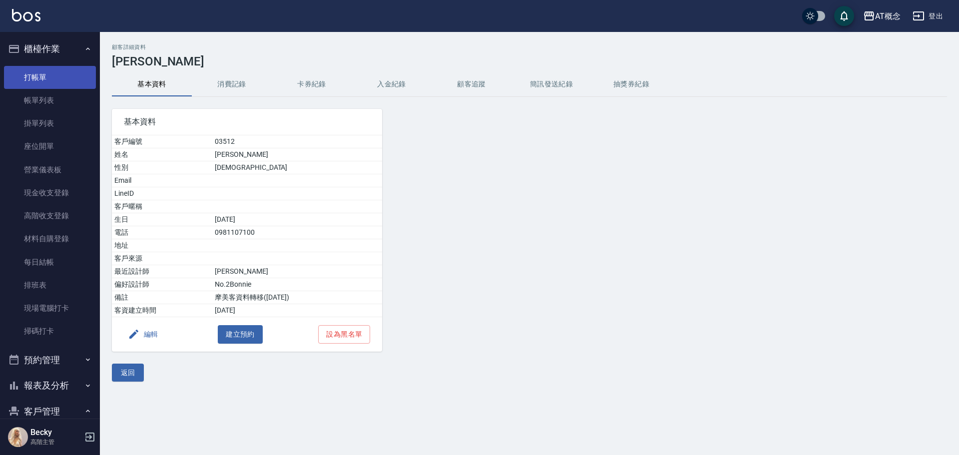
click at [52, 77] on link "打帳單" at bounding box center [50, 77] width 92 height 23
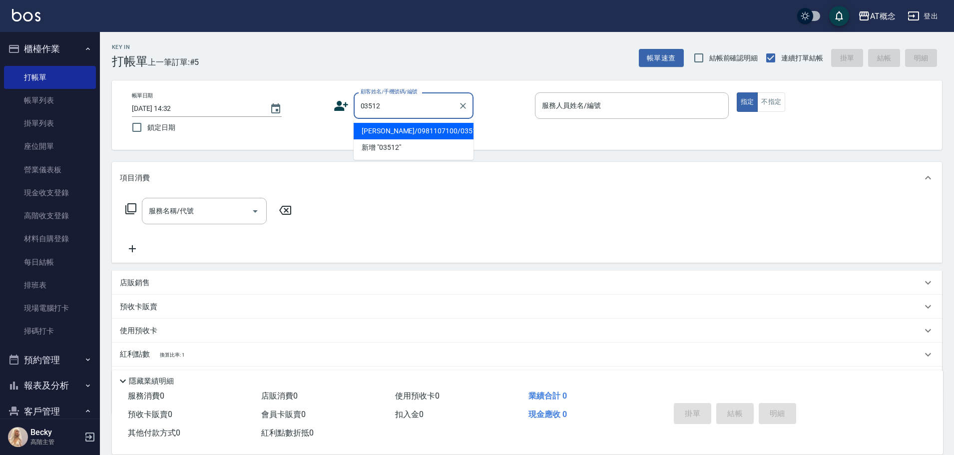
type input "[PERSON_NAME]/0981107100/03512"
type input "[PERSON_NAME]-2"
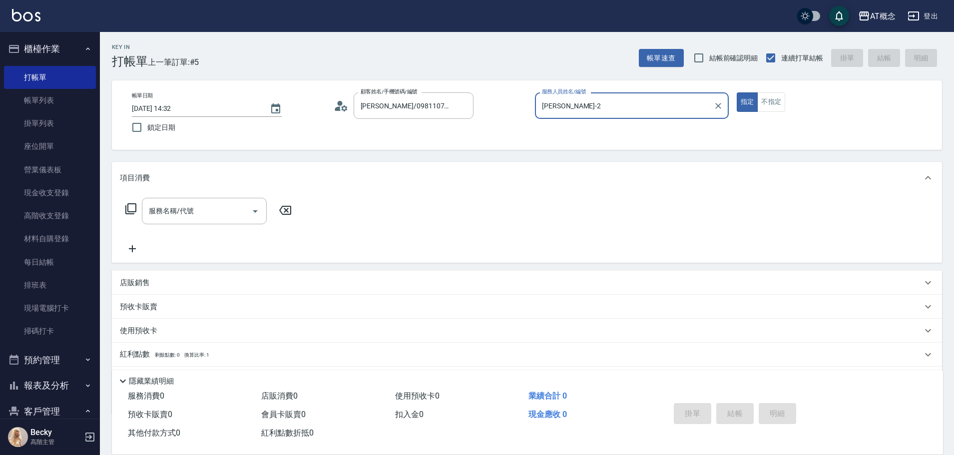
click at [737, 92] on button "指定" at bounding box center [747, 101] width 21 height 19
type button "true"
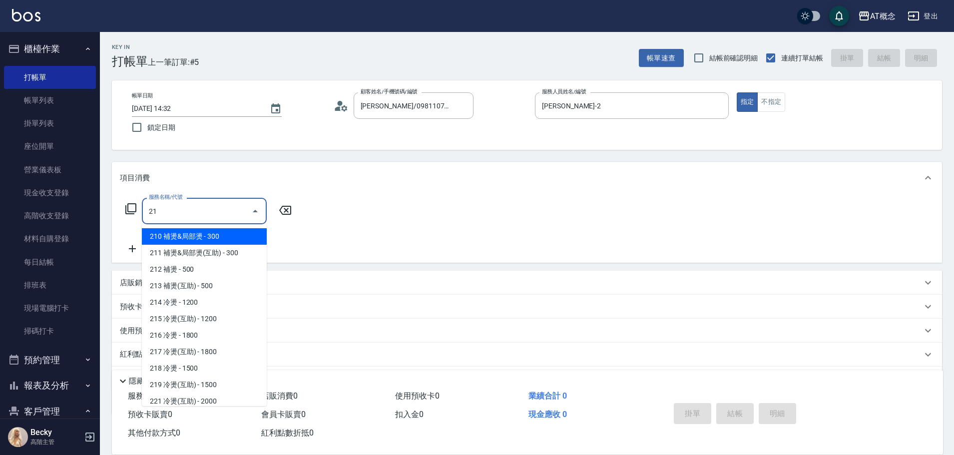
type input "217"
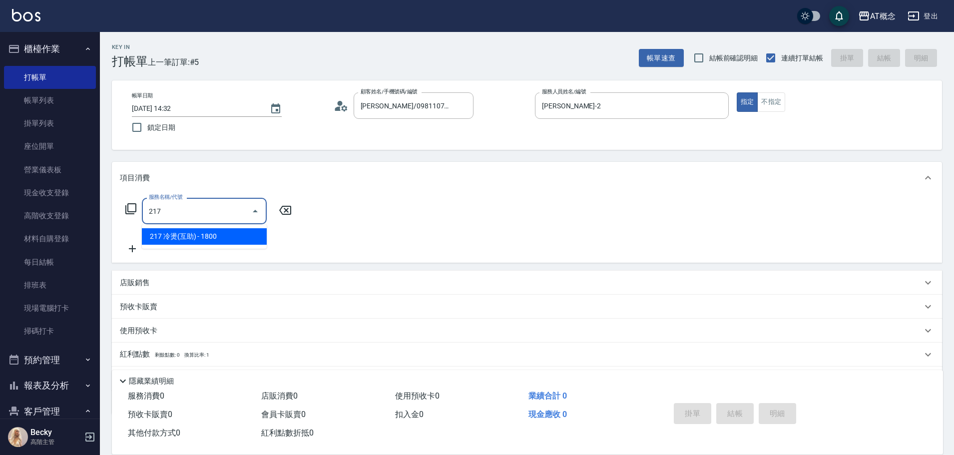
type input "180"
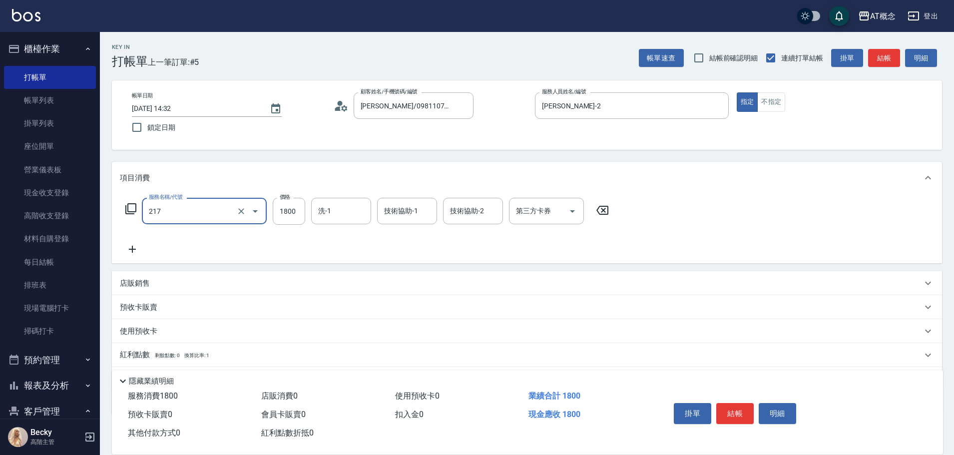
type input "217 冷燙(互助)(217)"
type input "0"
type input "19"
type input "10"
type input "199"
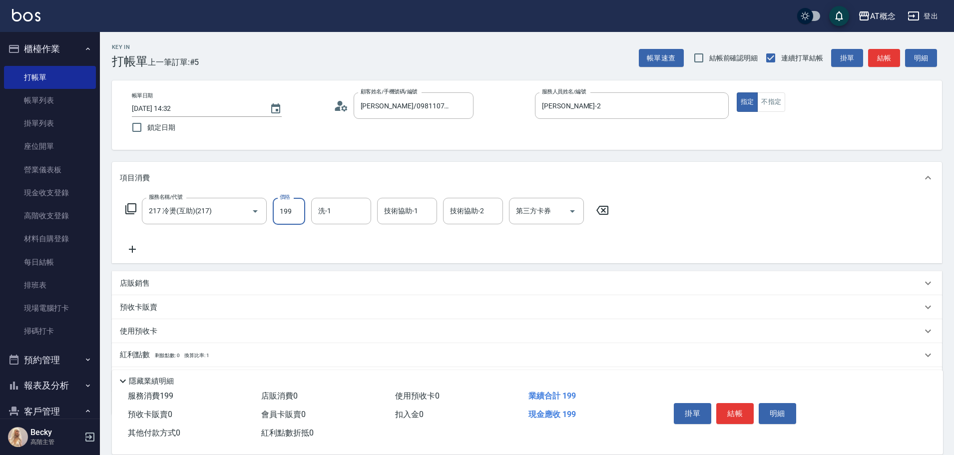
type input "190"
type input "1999"
type input "Sandy-25"
type input "25"
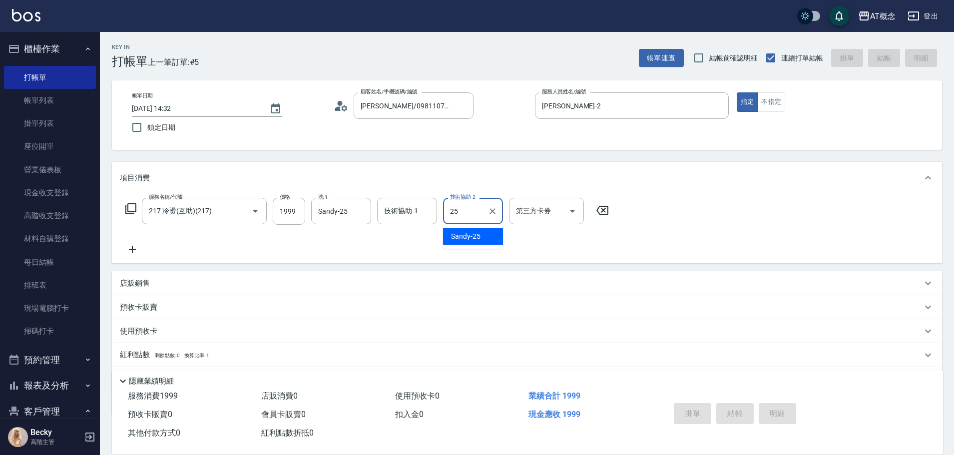
type input "[DATE] 14:33"
type input "0"
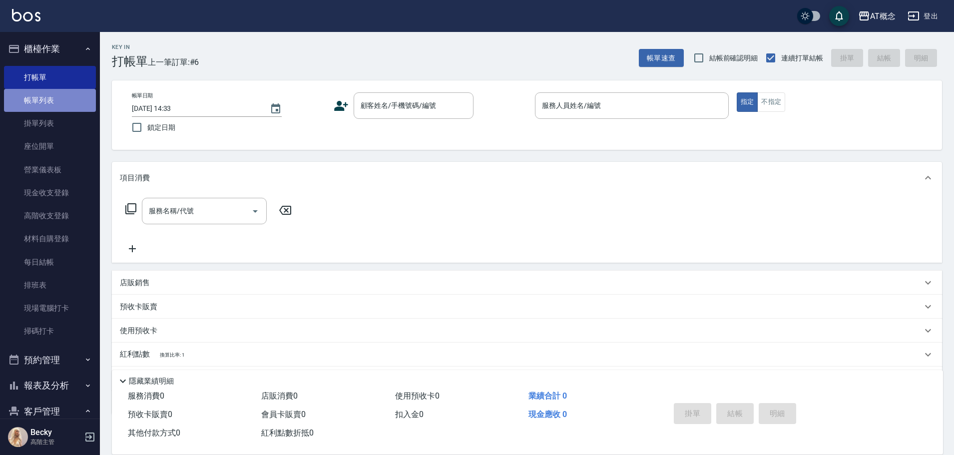
click at [57, 108] on link "帳單列表" at bounding box center [50, 100] width 92 height 23
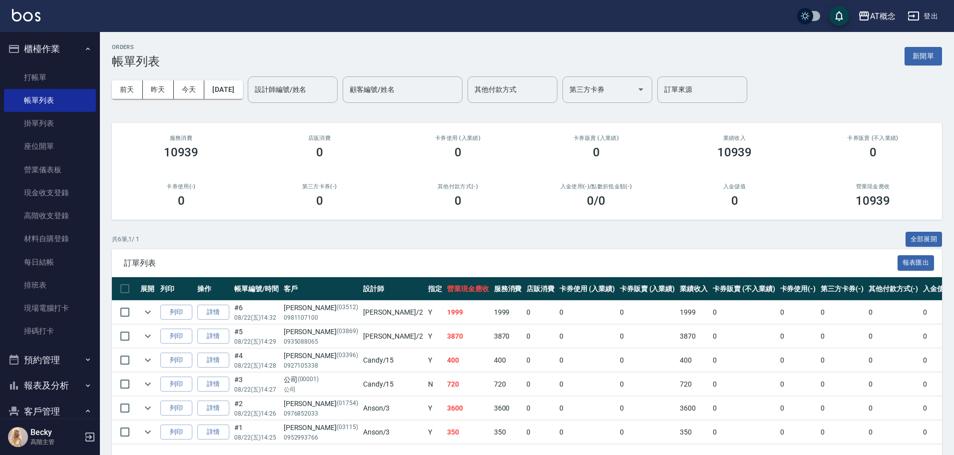
scroll to position [36, 0]
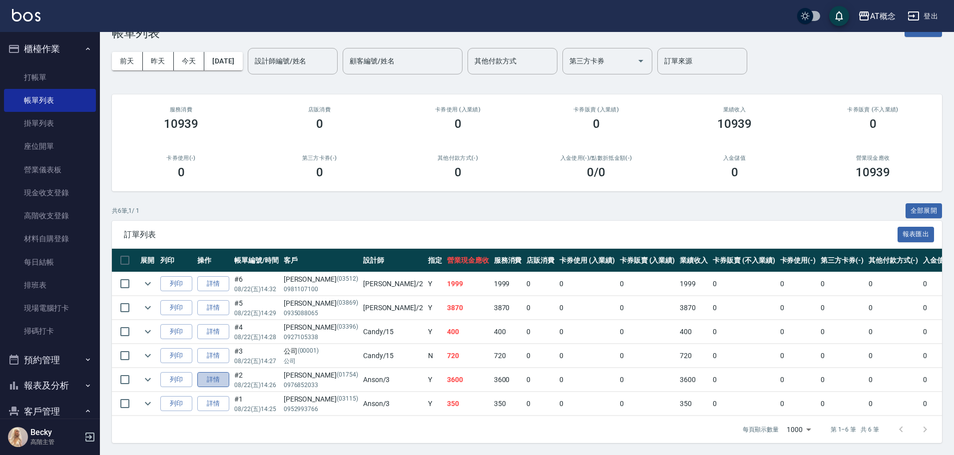
click at [220, 375] on link "詳情" at bounding box center [213, 379] width 32 height 15
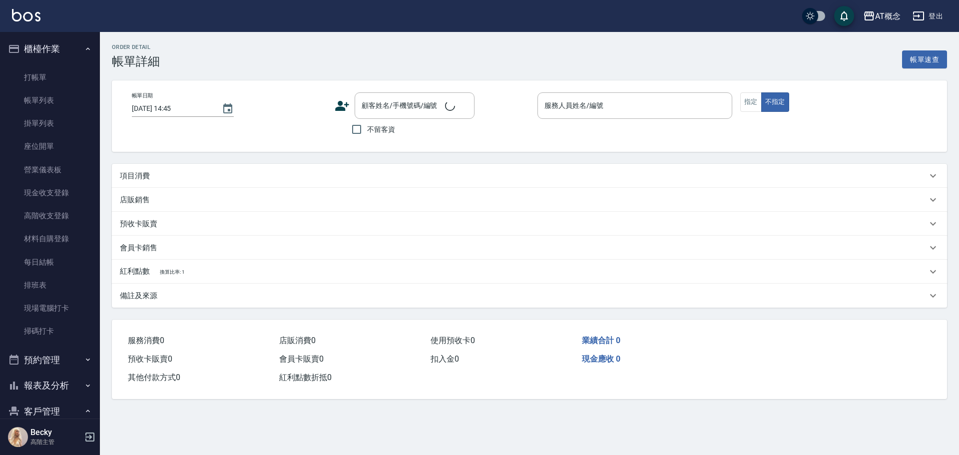
type input "[DATE] 14:26"
type input "Anson-3"
type input "360"
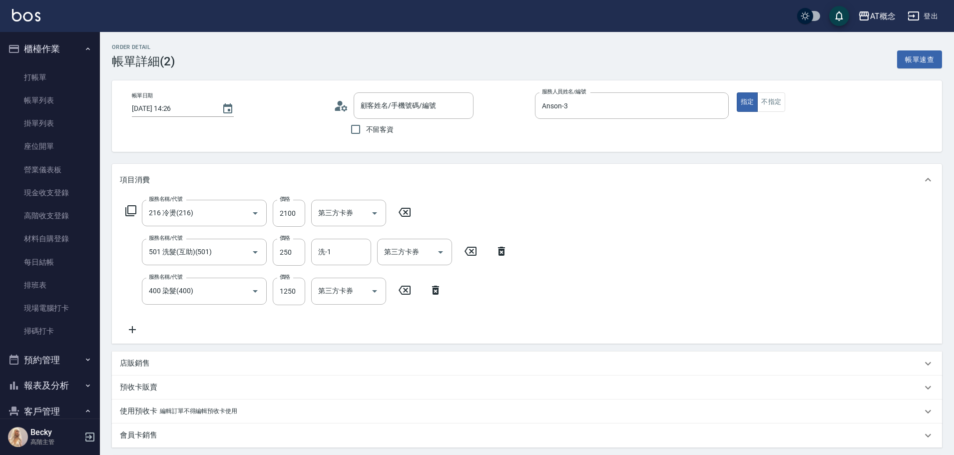
type input "216 冷燙(216)"
type input "501 洗髮(互助)(501)"
type input "400 染髮(400)"
type input "[PERSON_NAME]/0976852033/01754"
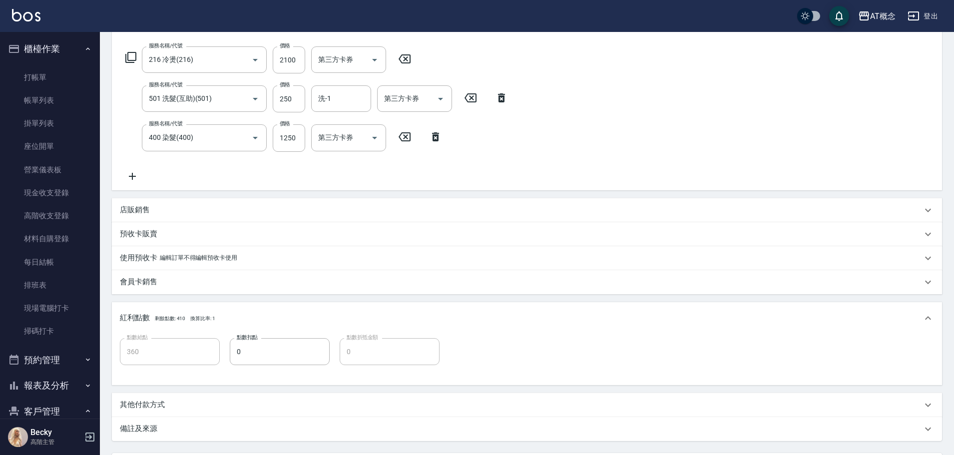
scroll to position [247, 0]
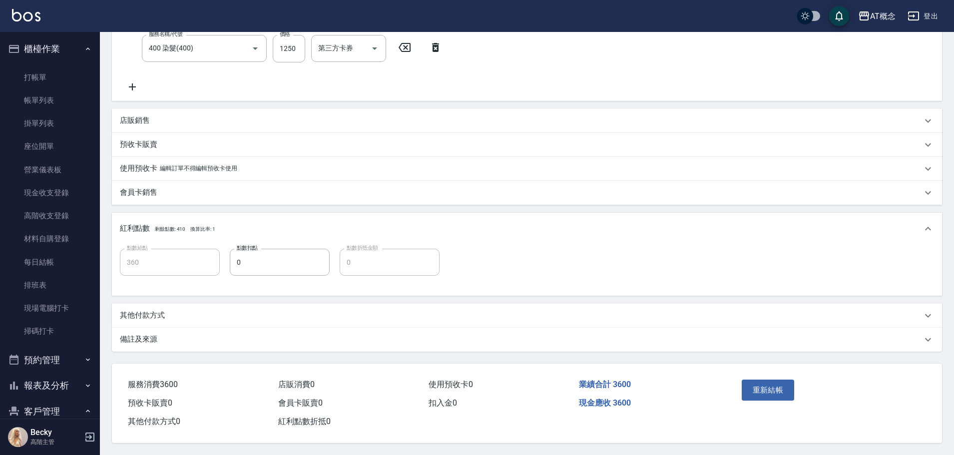
click at [140, 311] on p "其他付款方式" at bounding box center [142, 315] width 45 height 10
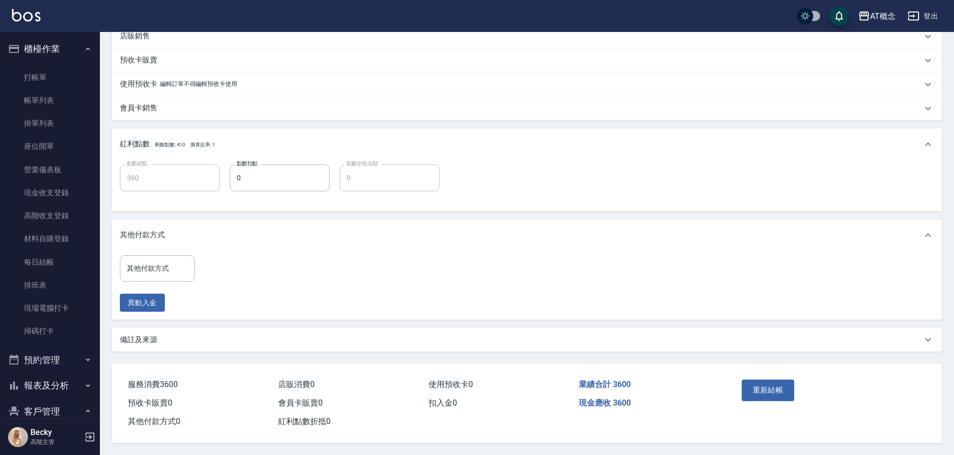
scroll to position [332, 0]
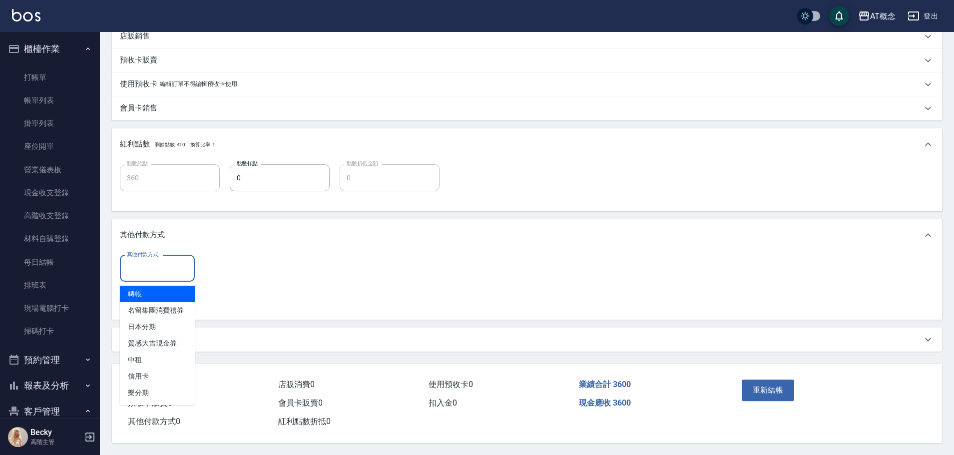
click at [148, 266] on input "其他付款方式" at bounding box center [157, 268] width 66 height 17
click at [163, 371] on span "信用卡" at bounding box center [157, 376] width 75 height 16
type input "信用卡"
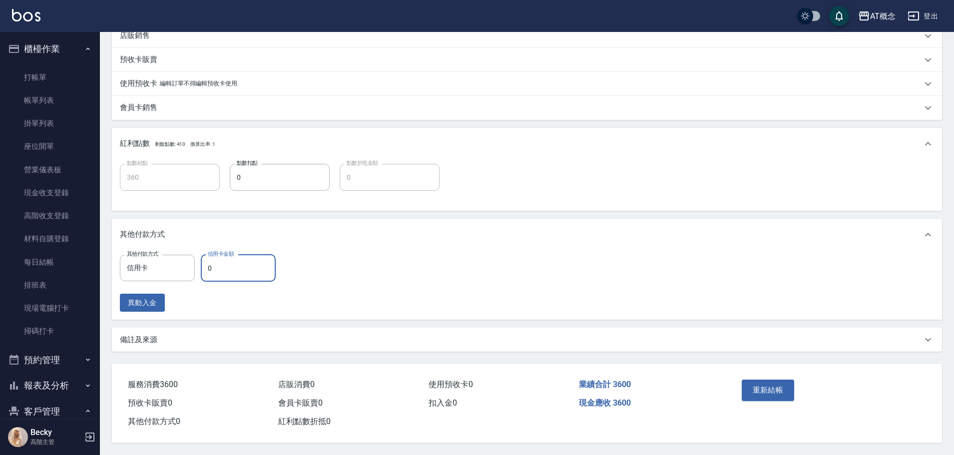
click at [226, 274] on input "0" at bounding box center [238, 268] width 75 height 27
type input "3"
type input "350"
type input "360"
type input "0"
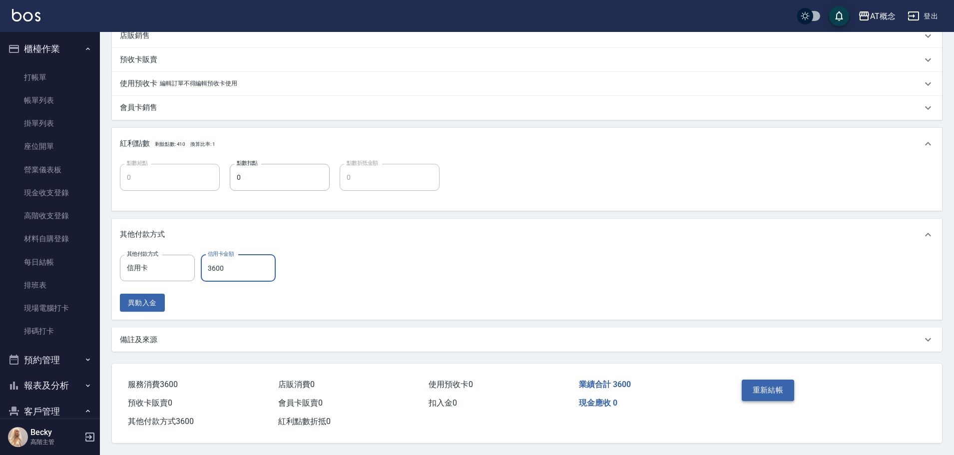
type input "3600"
click at [777, 385] on button "重新結帳" at bounding box center [768, 390] width 53 height 21
